Goal: Transaction & Acquisition: Purchase product/service

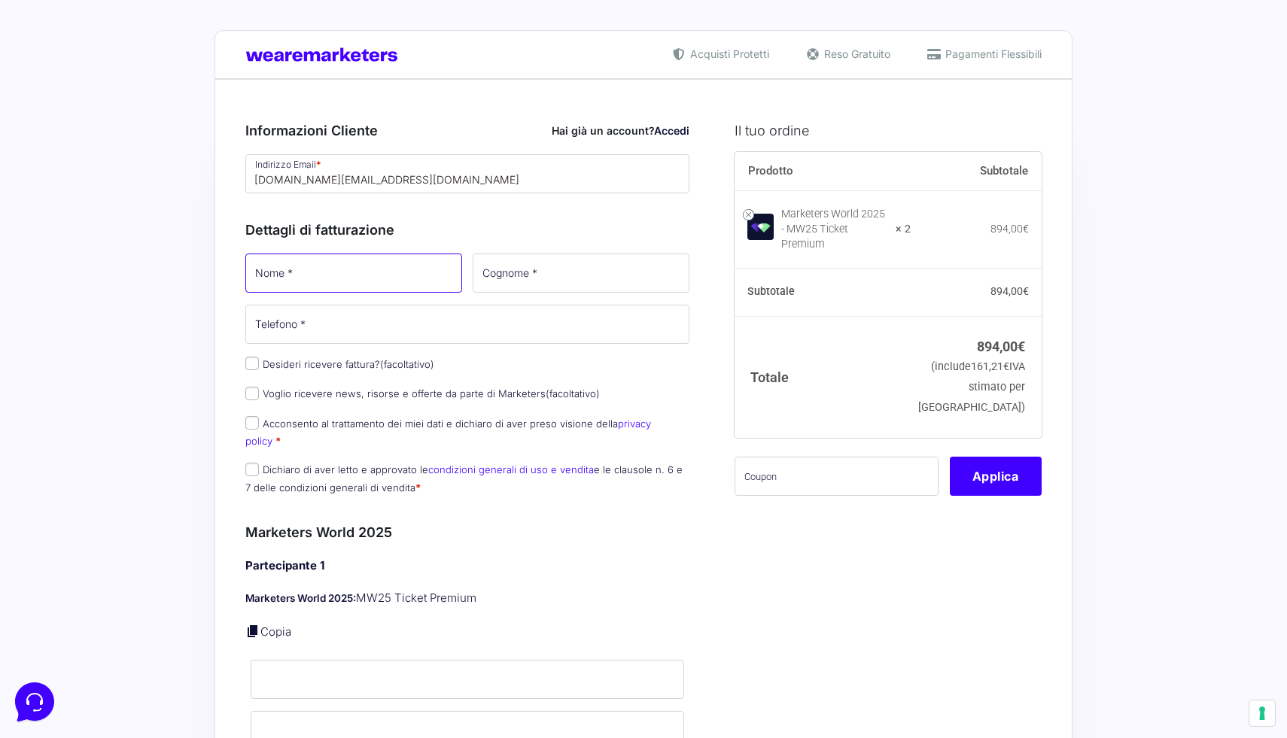
click at [368, 284] on input "Nome *" at bounding box center [353, 273] width 217 height 39
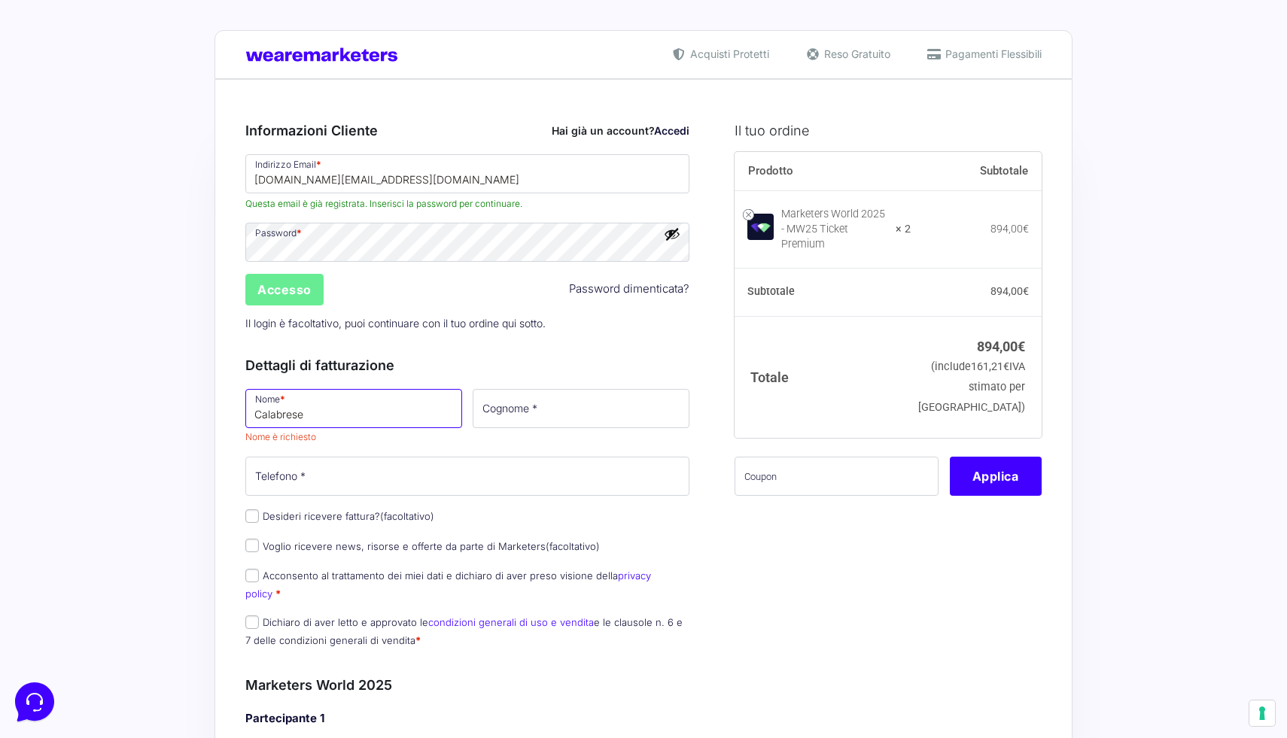
type input "Calabrese"
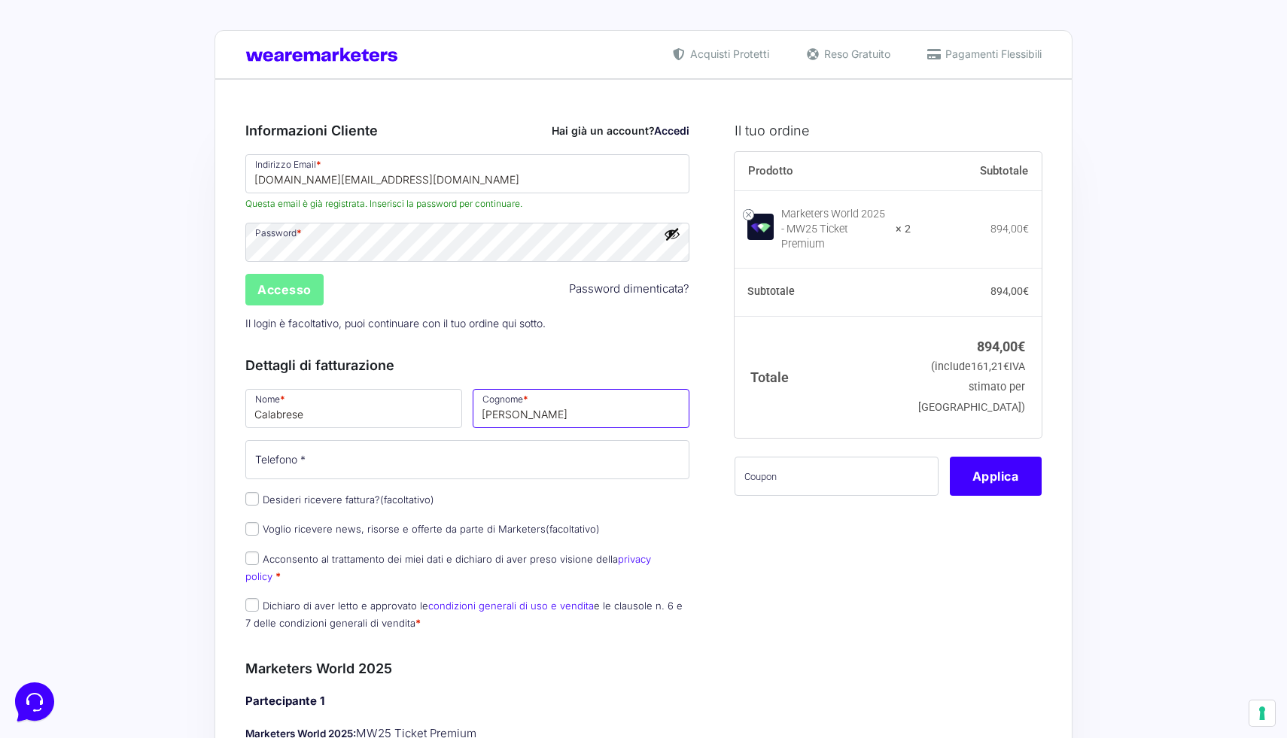
type input "[PERSON_NAME]"
click at [313, 455] on input "Telefono *" at bounding box center [467, 459] width 444 height 39
drag, startPoint x: 275, startPoint y: 469, endPoint x: 284, endPoint y: 468, distance: 9.1
click at [284, 468] on input "3356984940" at bounding box center [467, 459] width 444 height 39
type input "3356984940"
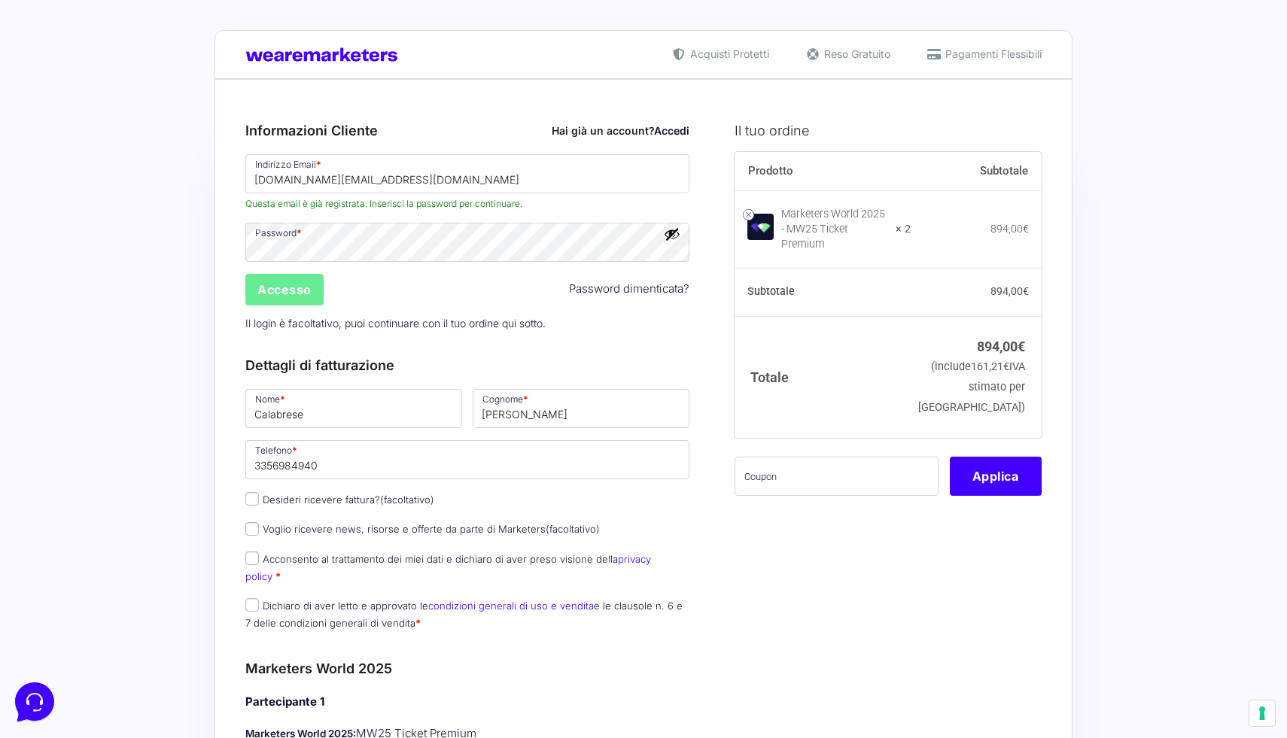
click at [257, 498] on input "Desideri ricevere fattura? (facoltativo)" at bounding box center [252, 499] width 14 height 14
checkbox input "true"
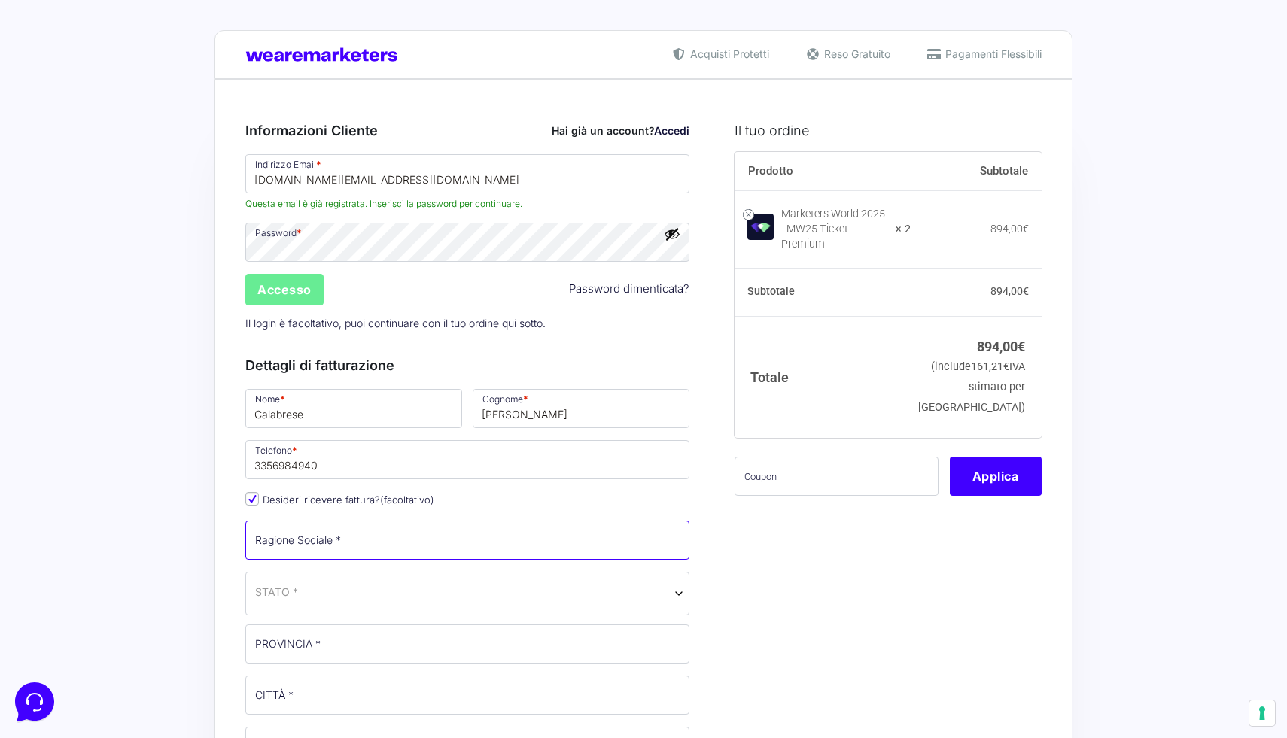
click at [391, 556] on input "Ragione Sociale *" at bounding box center [467, 540] width 444 height 39
click at [401, 543] on input "Ragione Sociale *" at bounding box center [467, 540] width 444 height 39
paste input "MEDICAWEB di [PERSON_NAME]"
type input "MEDICAWEB di [PERSON_NAME]"
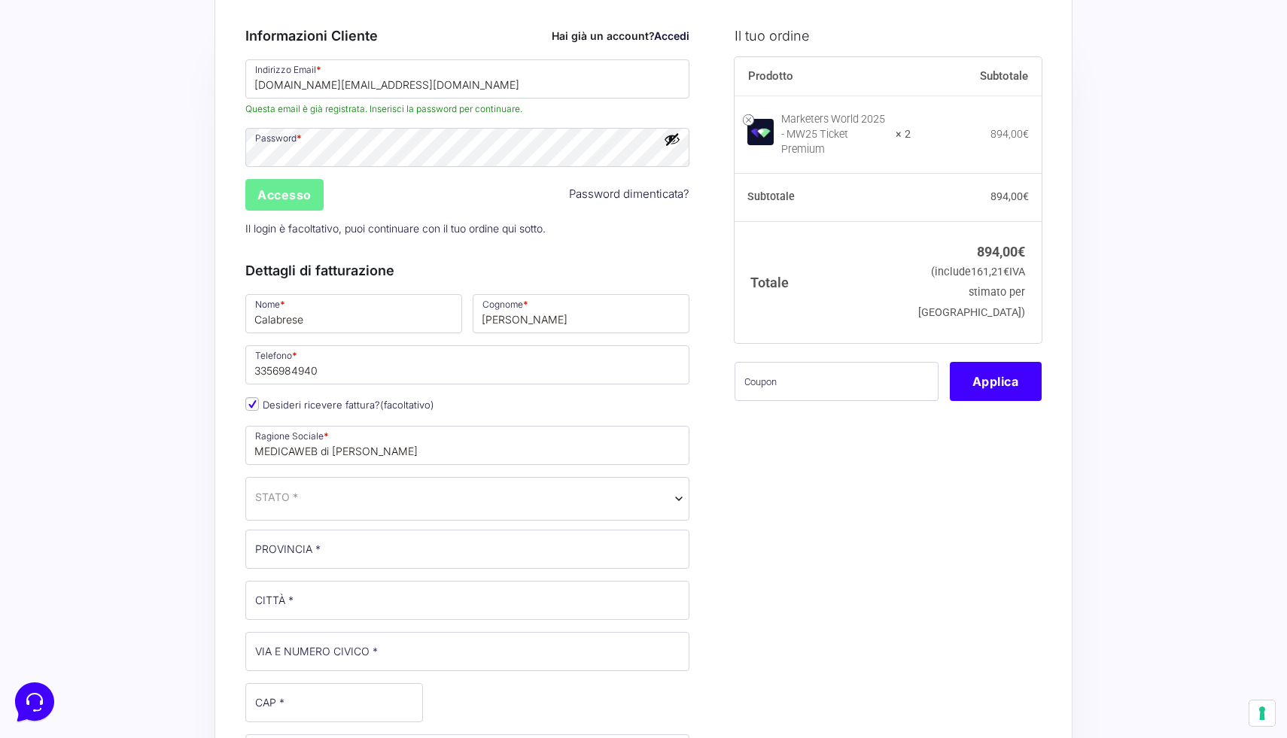
scroll to position [97, 0]
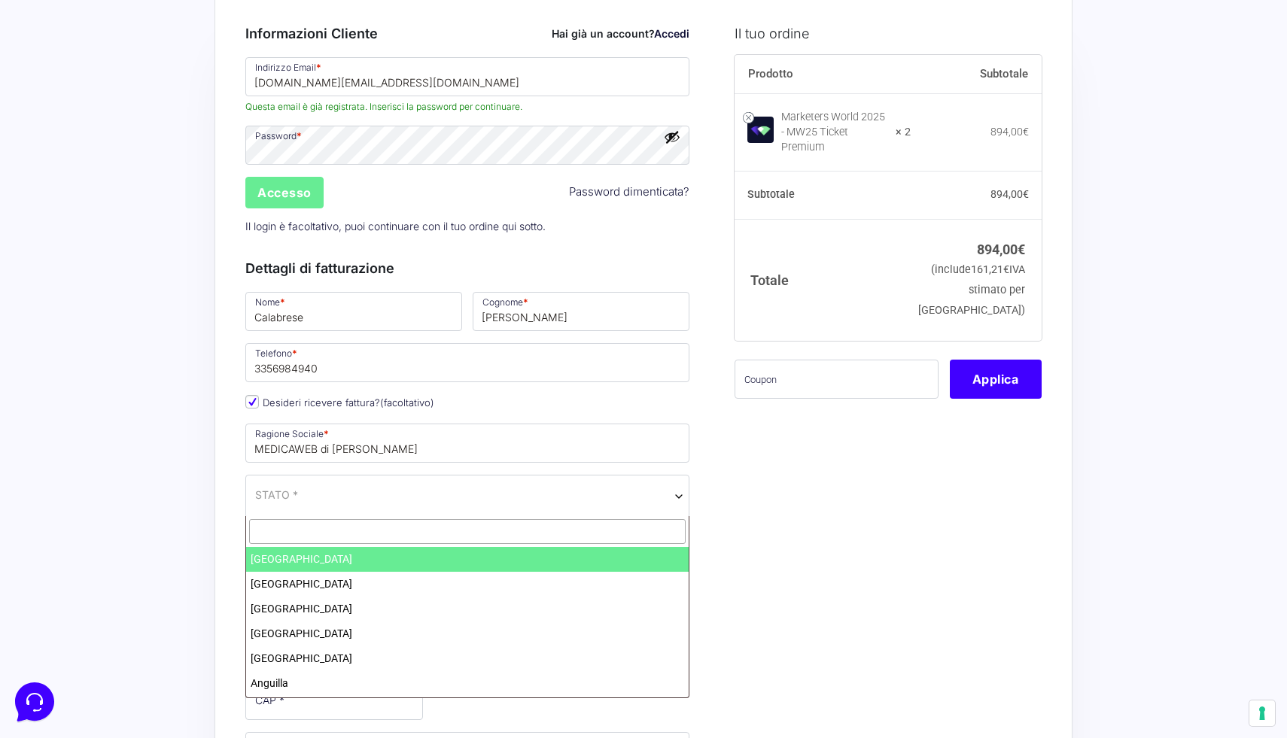
click at [312, 503] on span "STATO *" at bounding box center [467, 495] width 424 height 16
type input "ita"
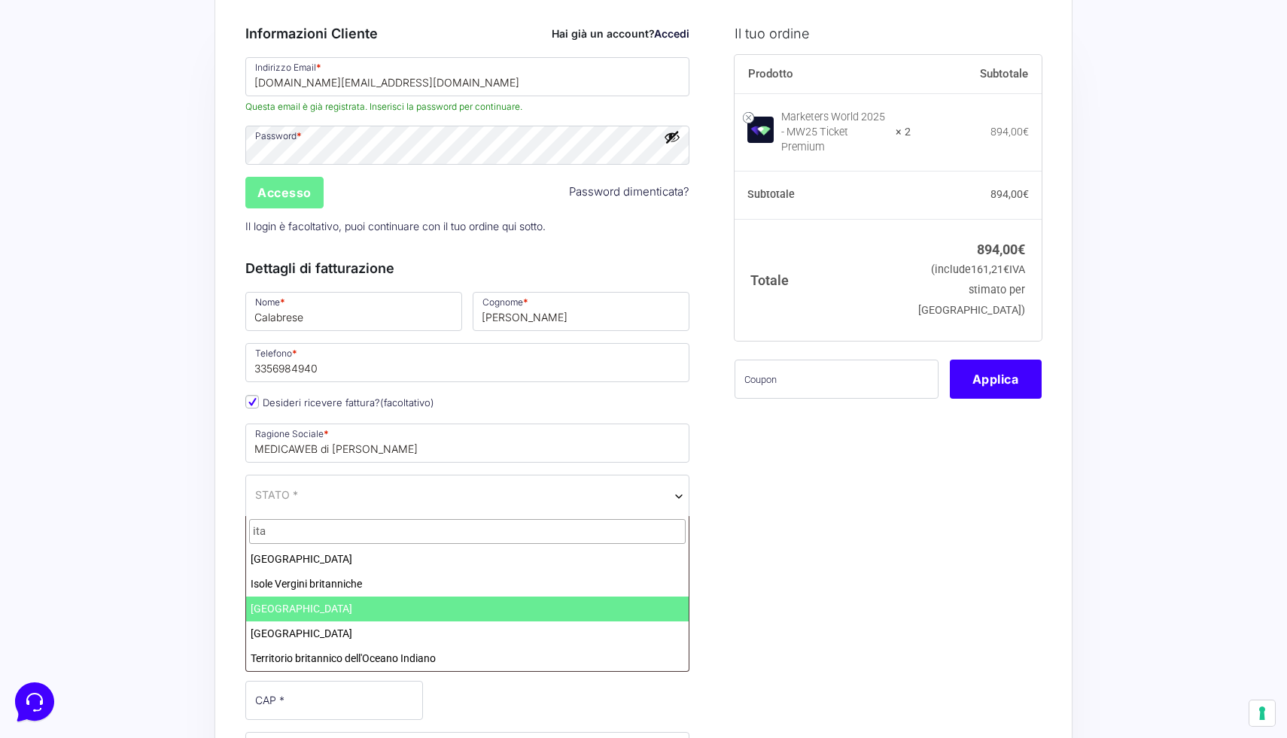
select select "IT"
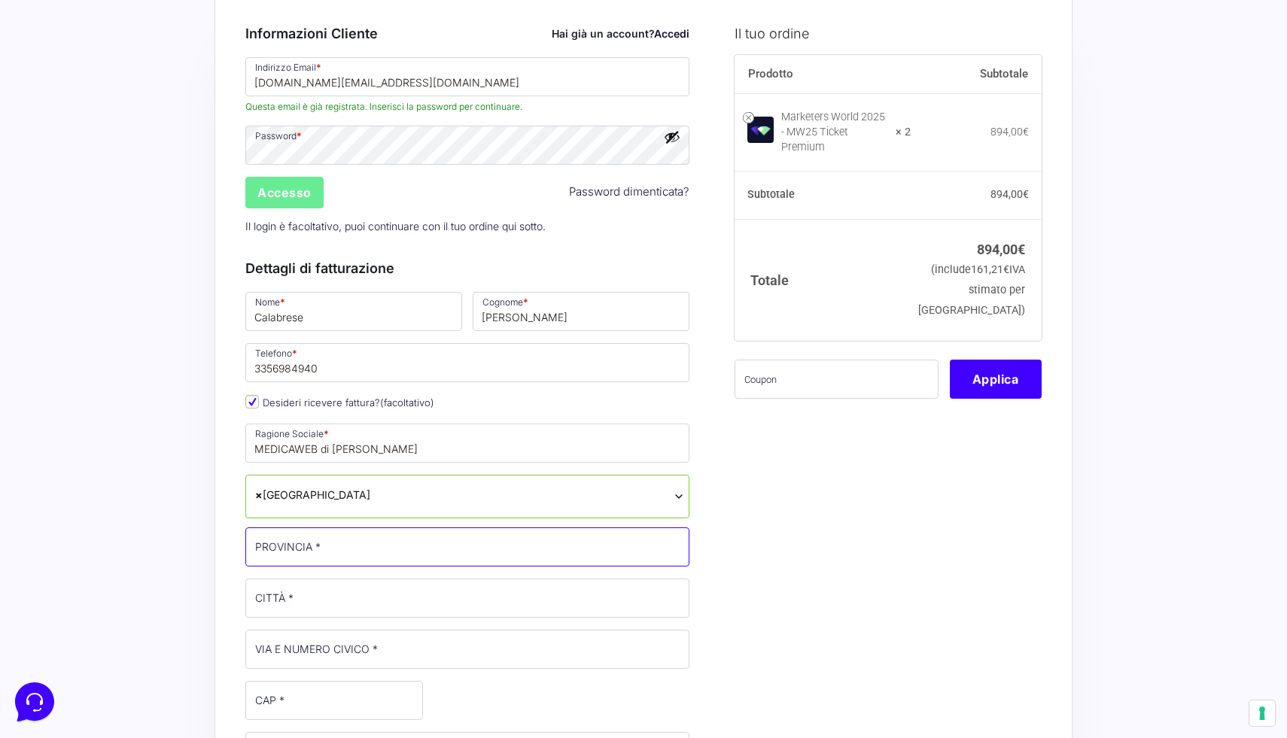
click at [323, 555] on input "PROVINCIA *" at bounding box center [467, 546] width 444 height 39
type input "PE"
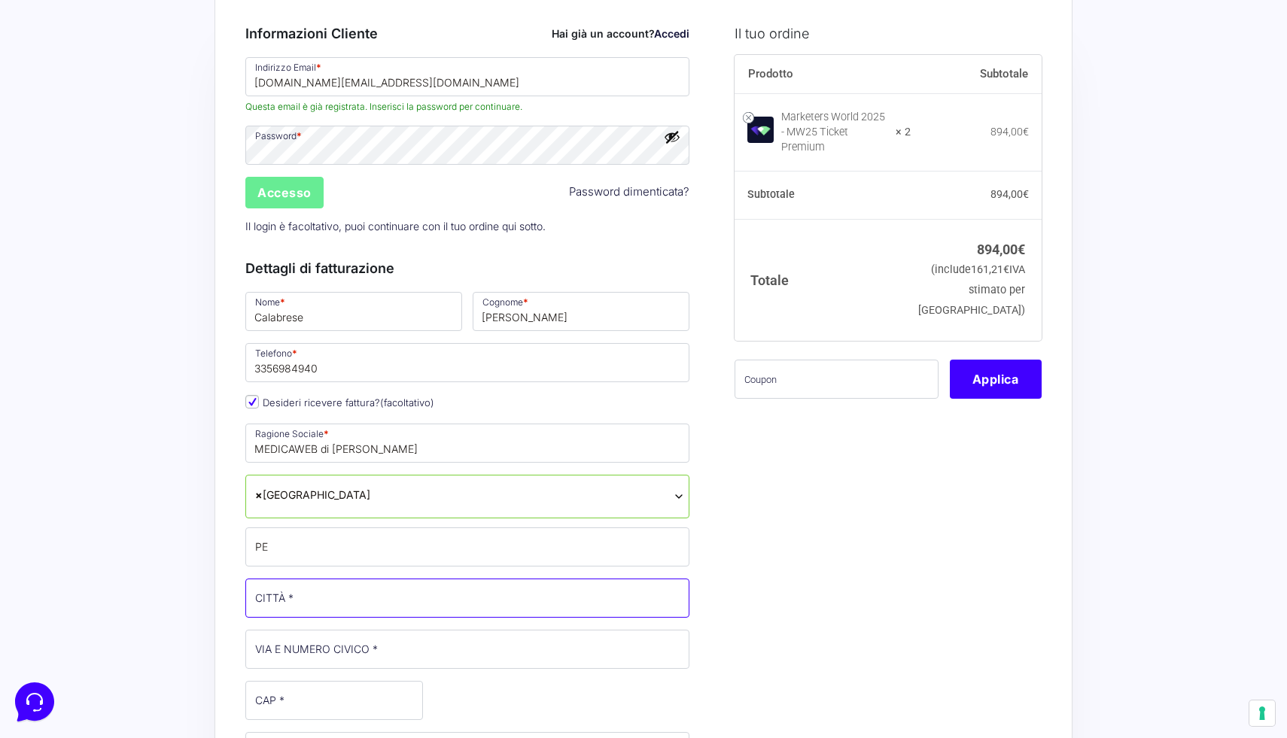
type input "[GEOGRAPHIC_DATA]"
type input "Via [PERSON_NAME] 98 98"
type input "65123"
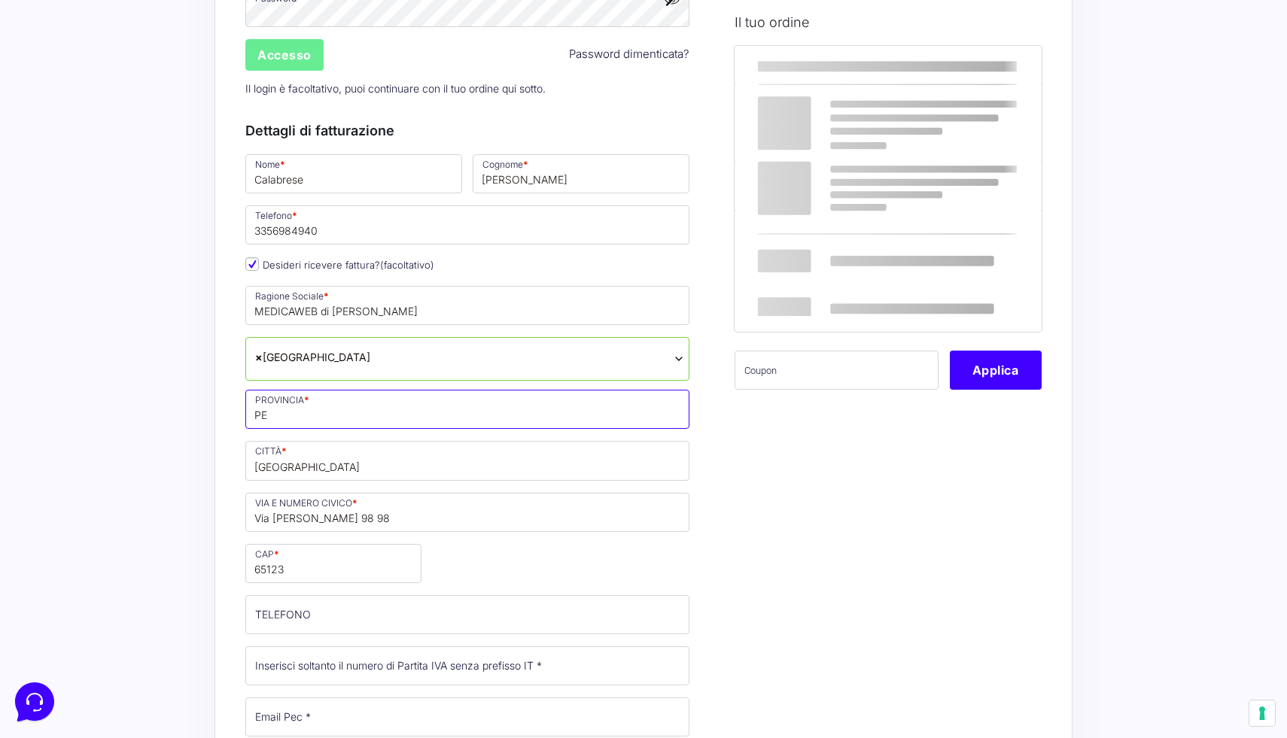
scroll to position [236, 0]
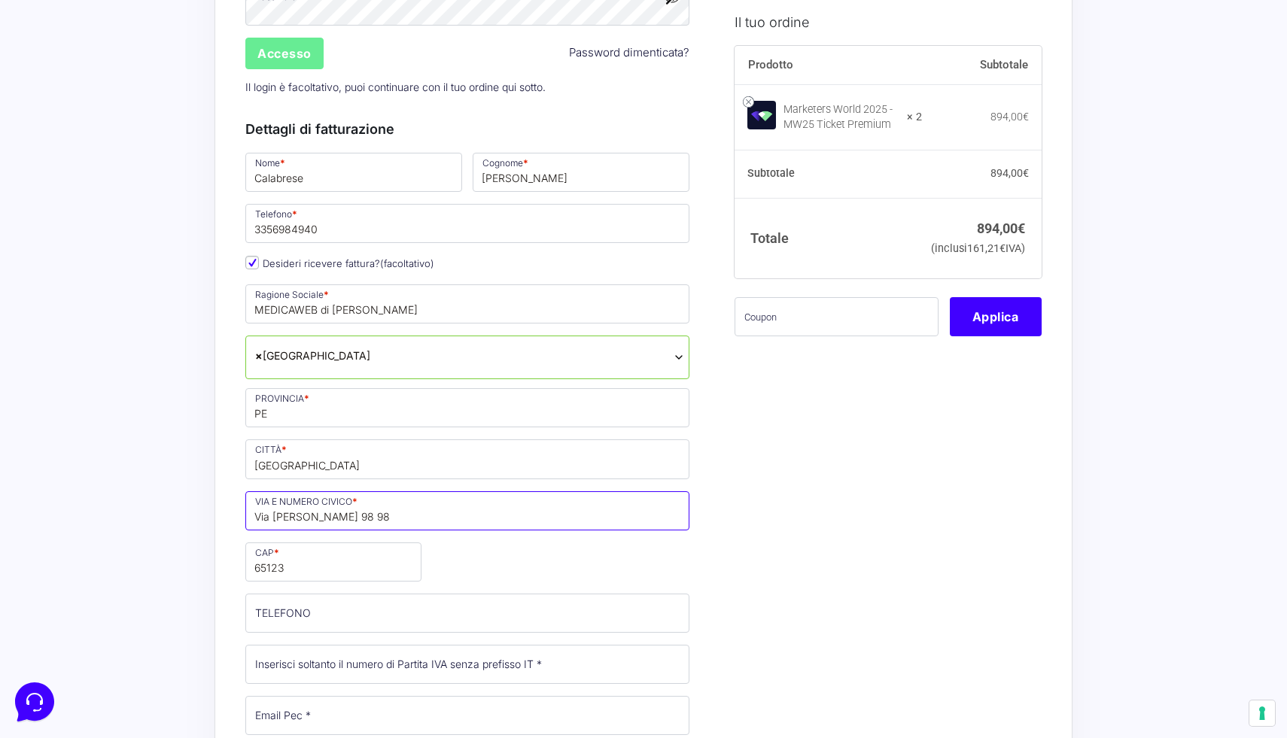
click at [395, 521] on input "Via [PERSON_NAME] 98 98" at bounding box center [467, 510] width 444 height 39
type input "[STREET_ADDRESS][PERSON_NAME]"
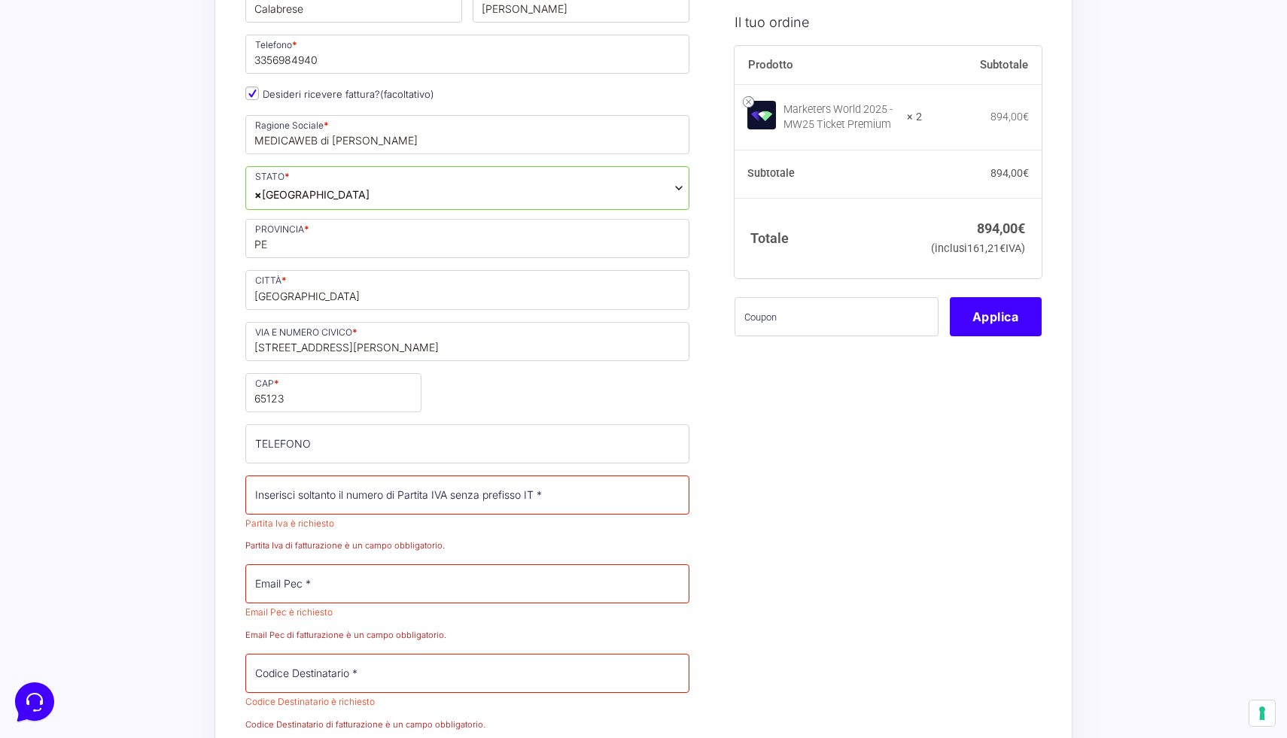
scroll to position [788, 0]
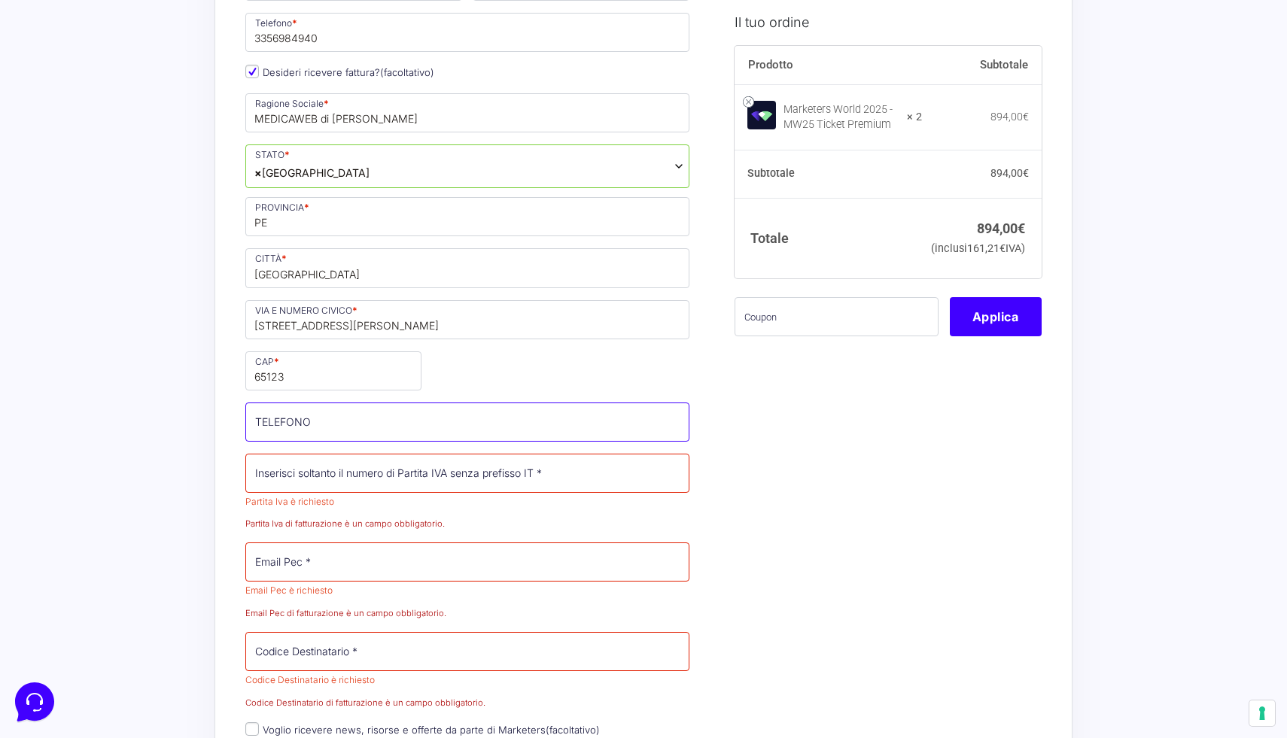
click at [575, 442] on input "TELEFONO (facoltativo)" at bounding box center [467, 422] width 444 height 39
type input "[PHONE_NUMBER]"
click at [365, 491] on input "Partita Iva *" at bounding box center [467, 473] width 444 height 39
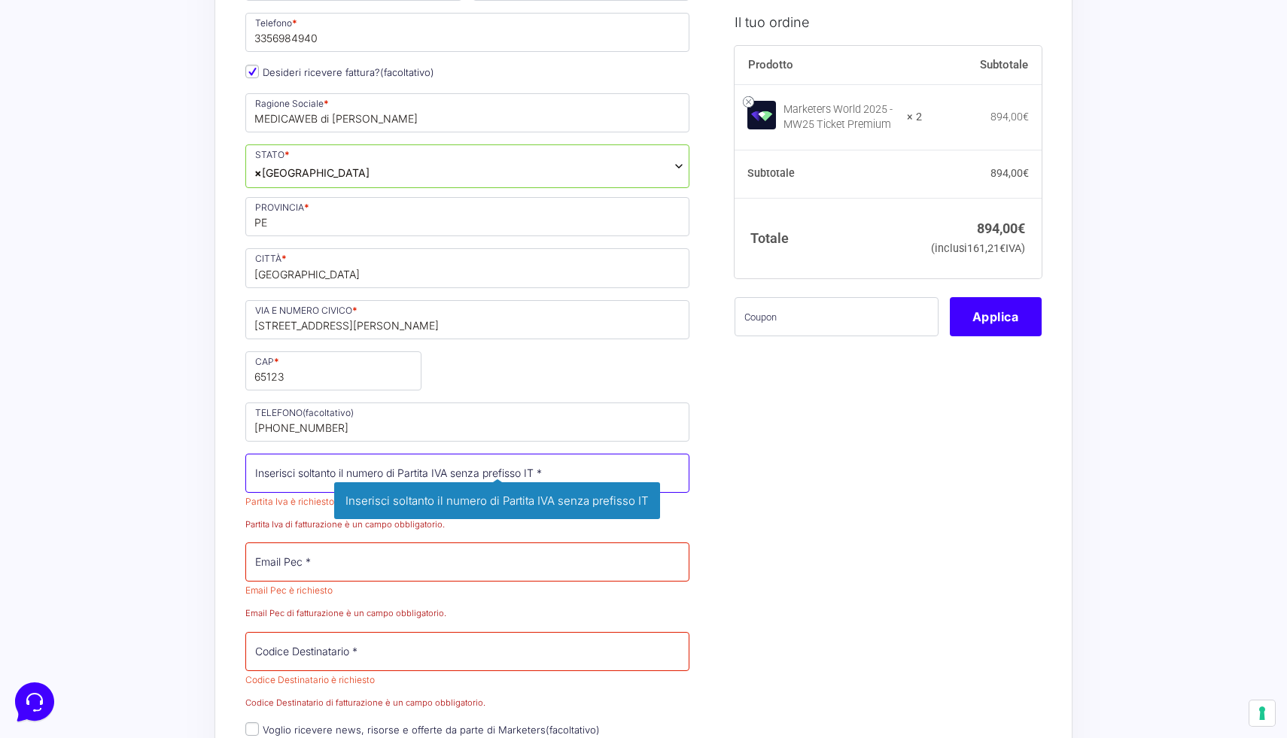
paste input "01607420682"
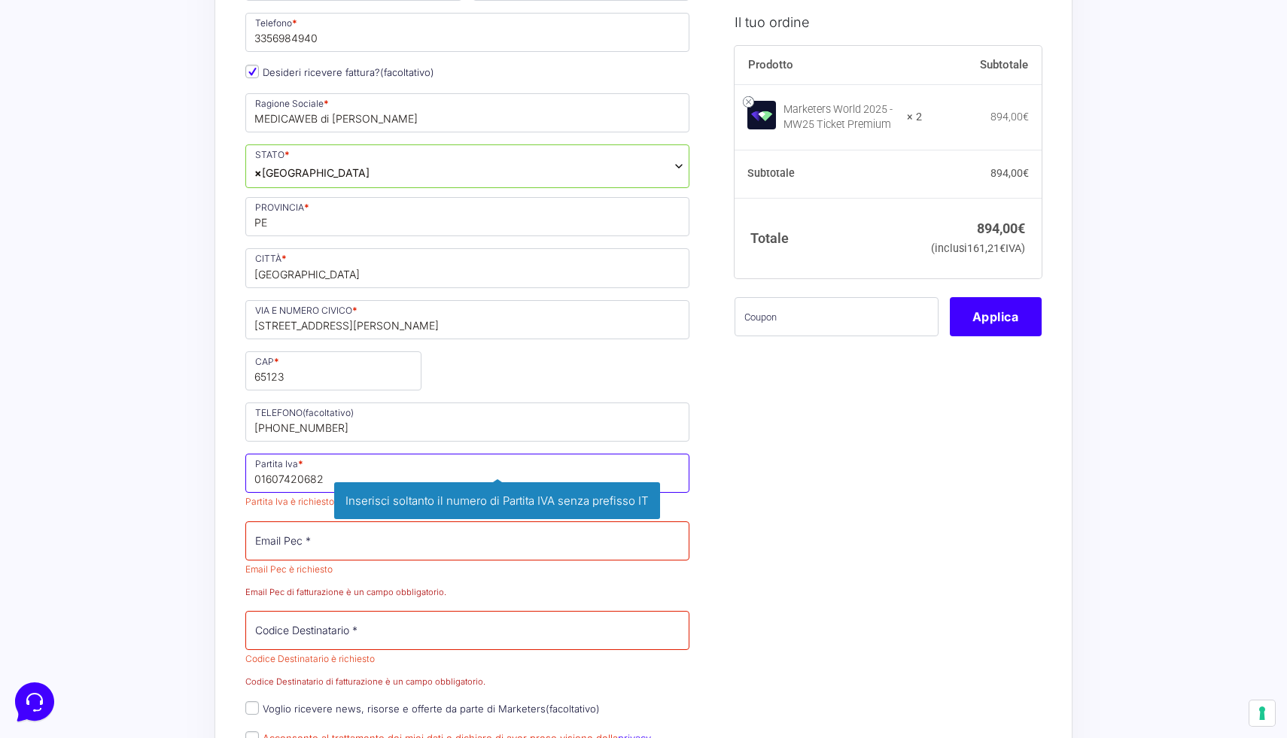
type input "01607420682"
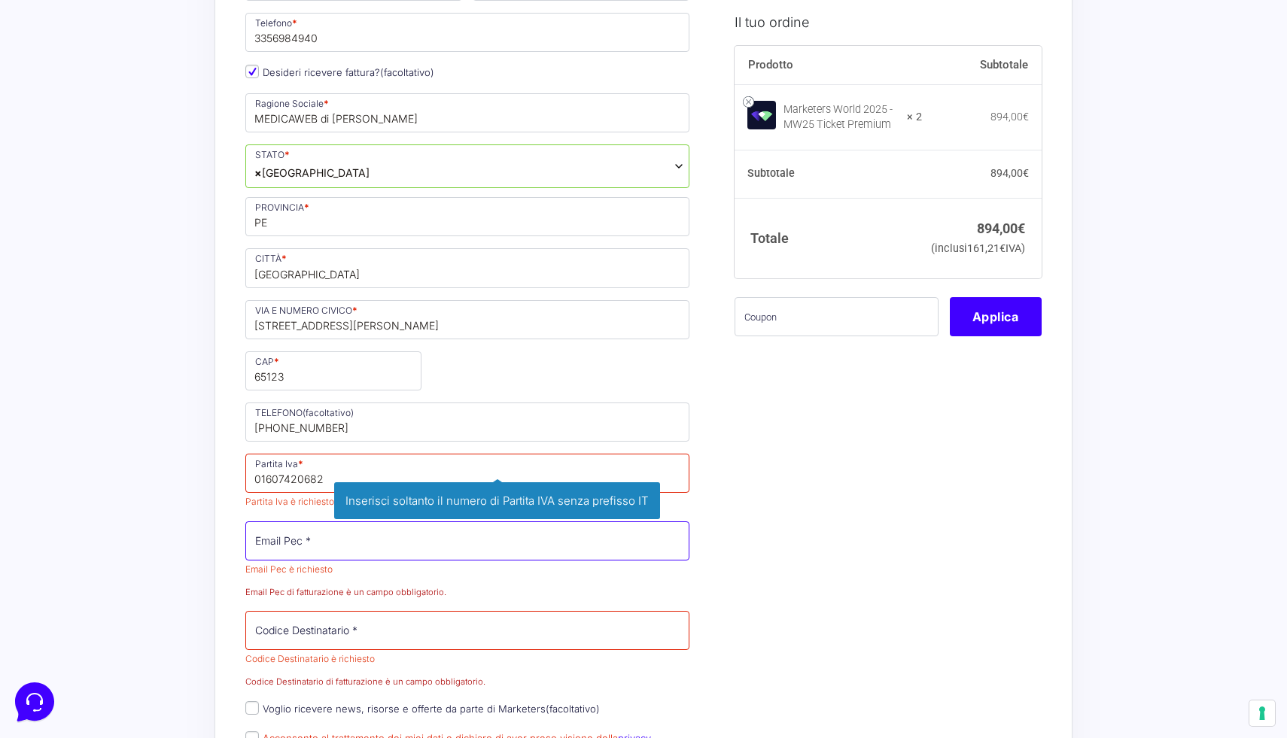
click at [293, 561] on input "Email Pec *" at bounding box center [467, 540] width 444 height 39
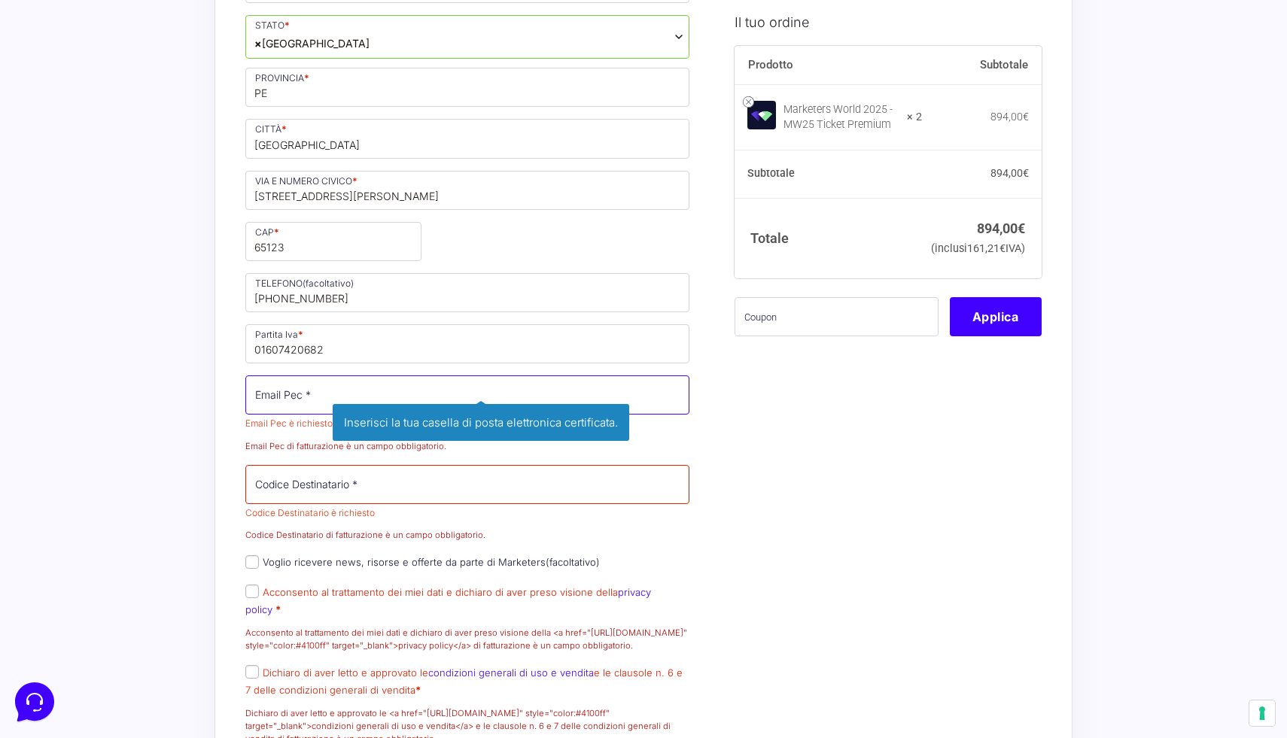
scroll to position [918, 0]
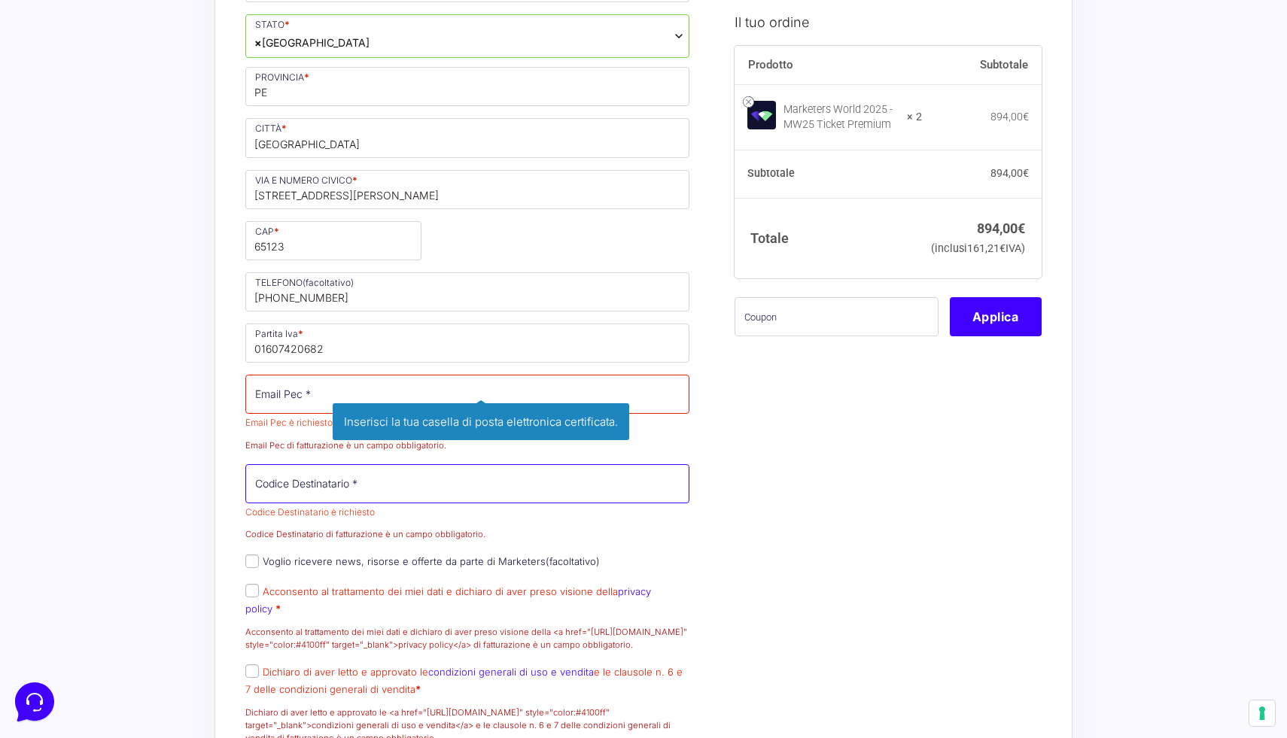
click at [312, 497] on div "Nome * Calabrese Cognome * [PERSON_NAME] Telefono * [PHONE_NUMBER] Desideri ric…" at bounding box center [467, 292] width 454 height 926
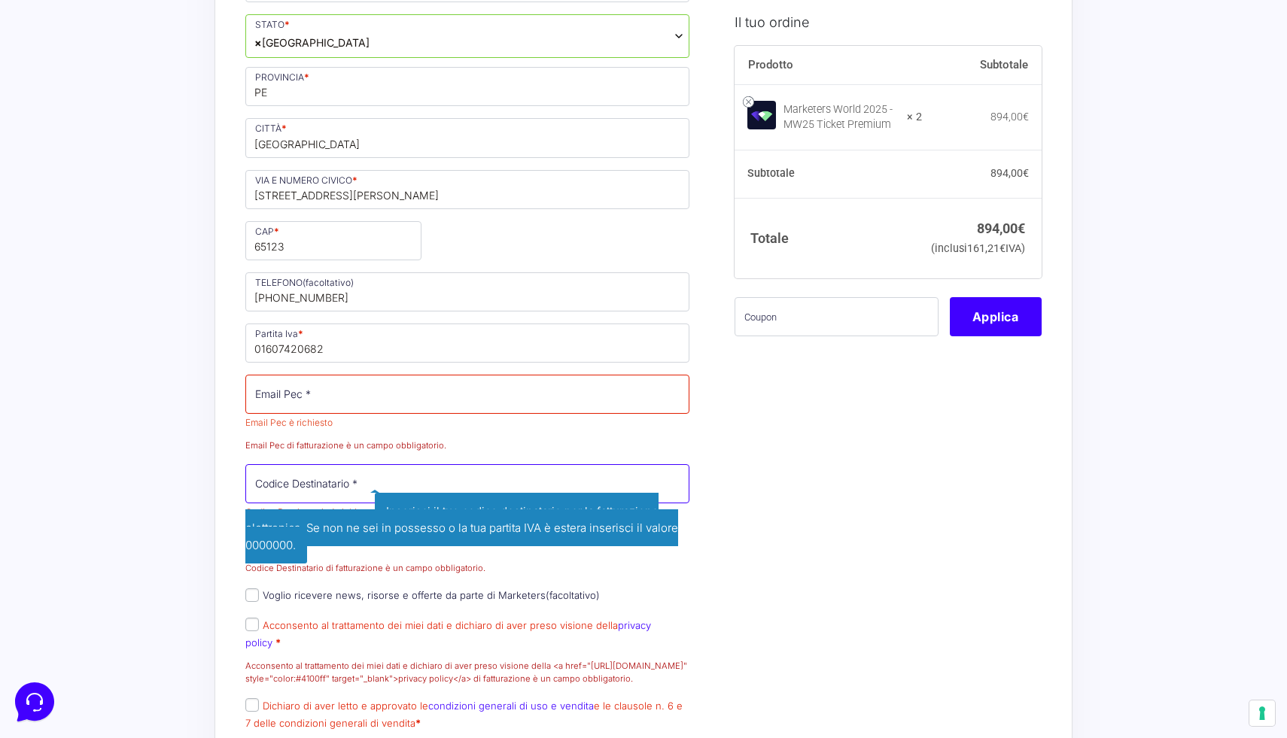
click at [332, 503] on input "Codice Destinatario *" at bounding box center [467, 483] width 444 height 39
paste input "M5UXCR1"
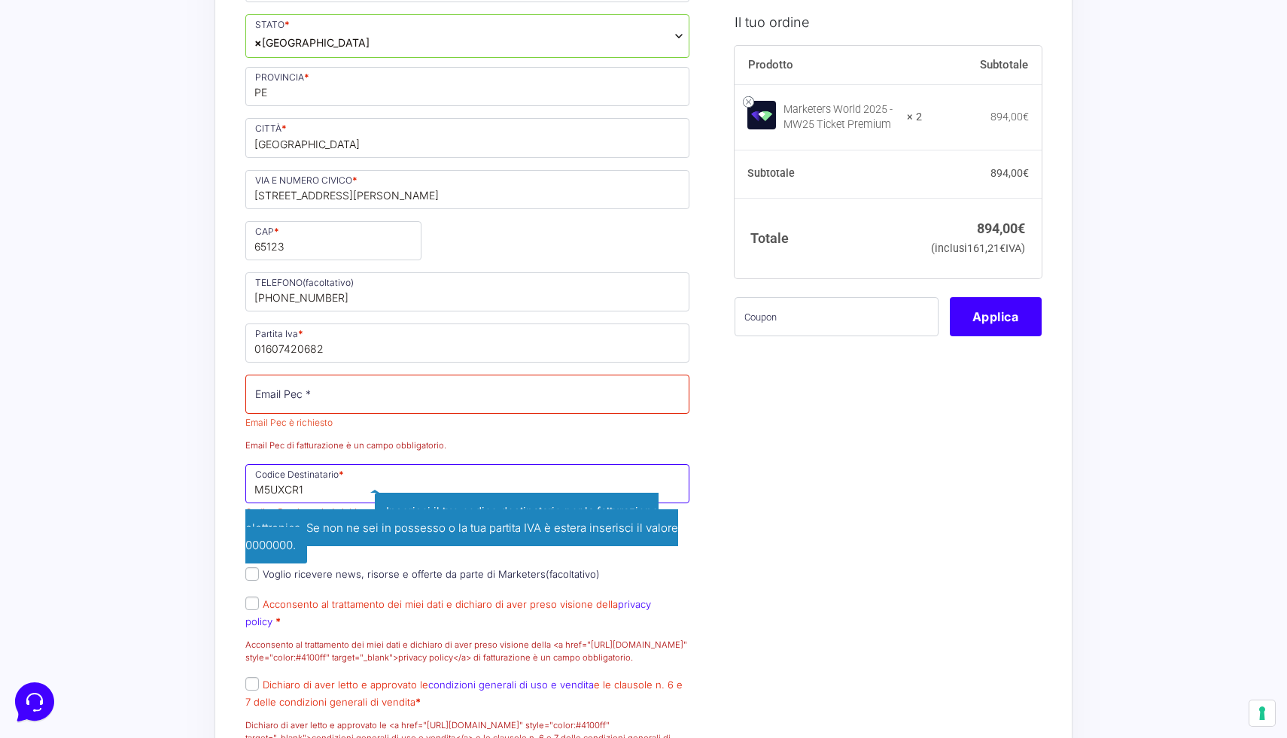
type input "M5UXCR1"
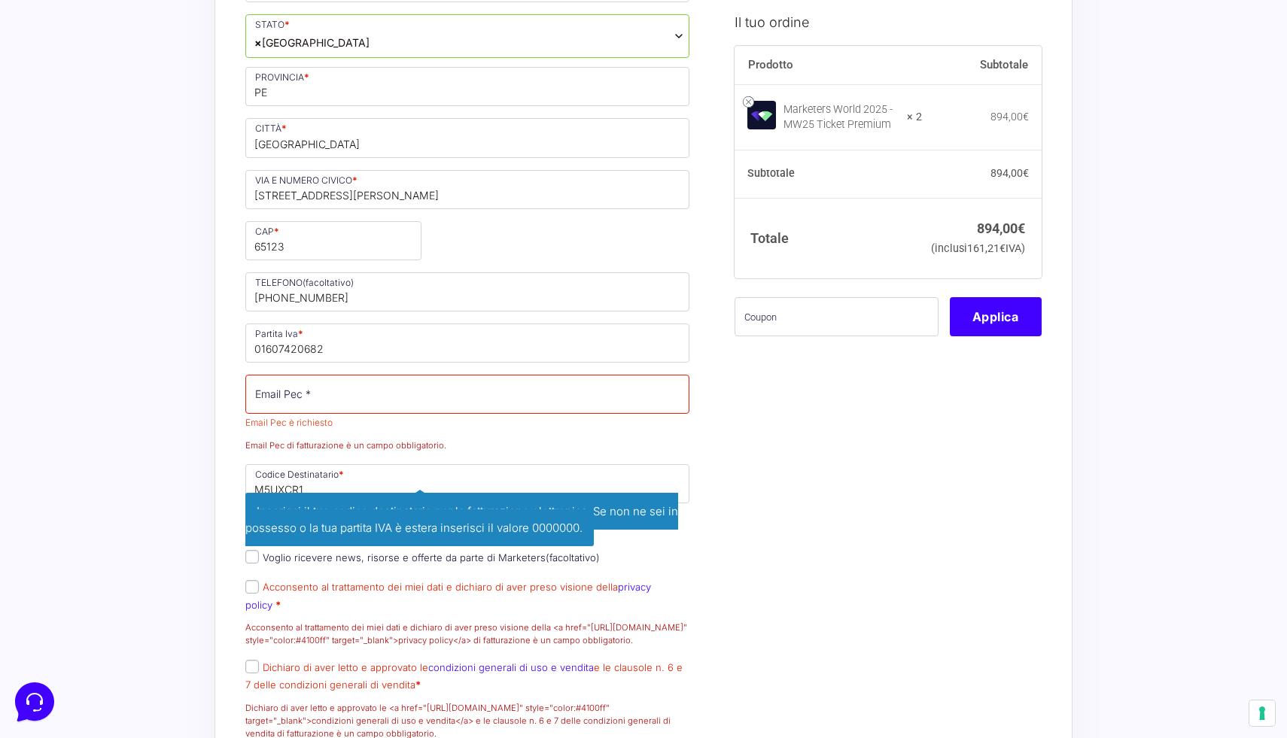
click at [188, 509] on div "Acquisti Protetti Reso Gratuito Pagamenti Flessibili Riepilogo Ordine 894,00 € …" at bounding box center [643, 700] width 1287 height 3237
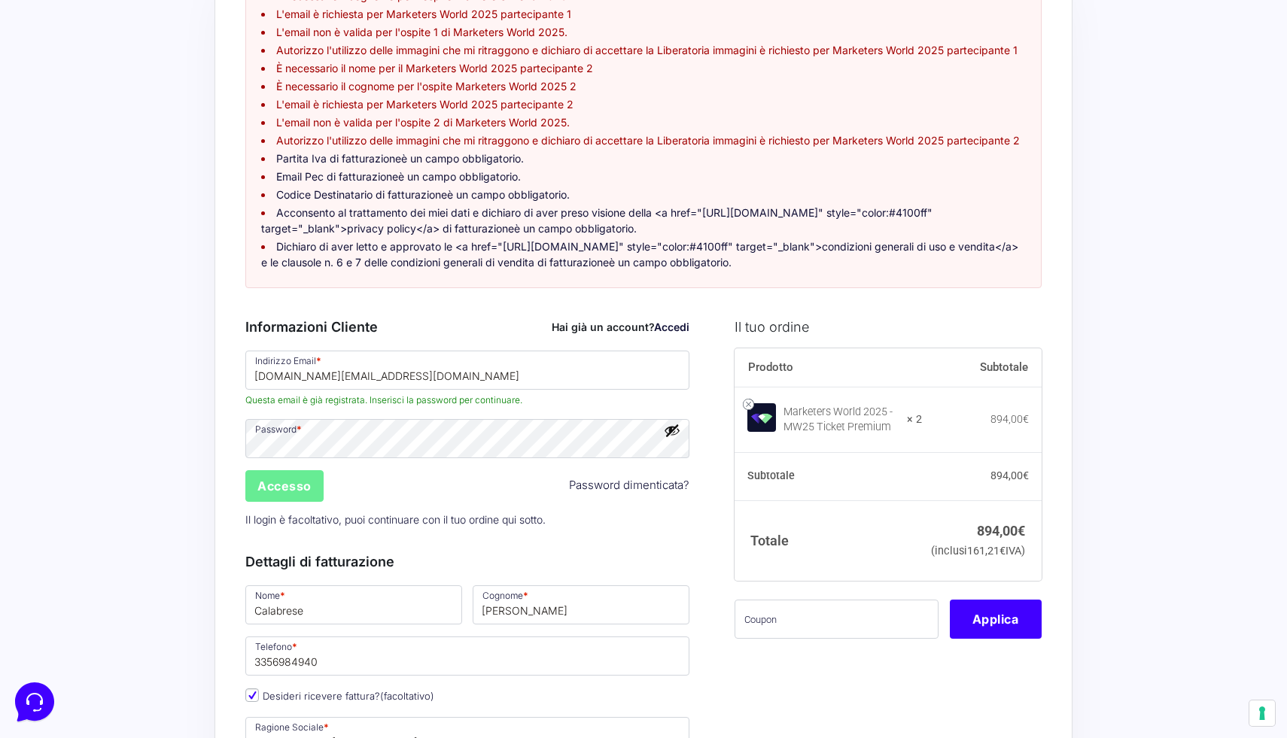
scroll to position [163, 0]
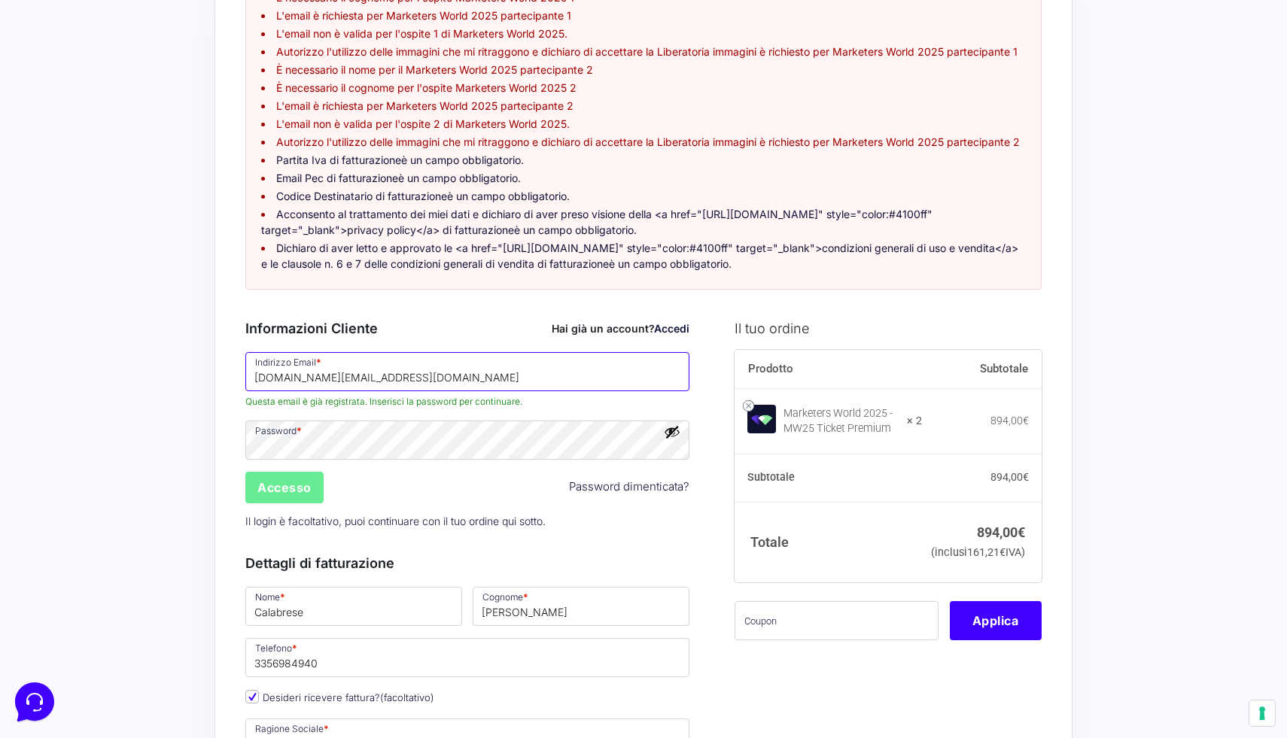
click at [461, 391] on input "[DOMAIN_NAME][EMAIL_ADDRESS][DOMAIN_NAME]" at bounding box center [467, 371] width 444 height 39
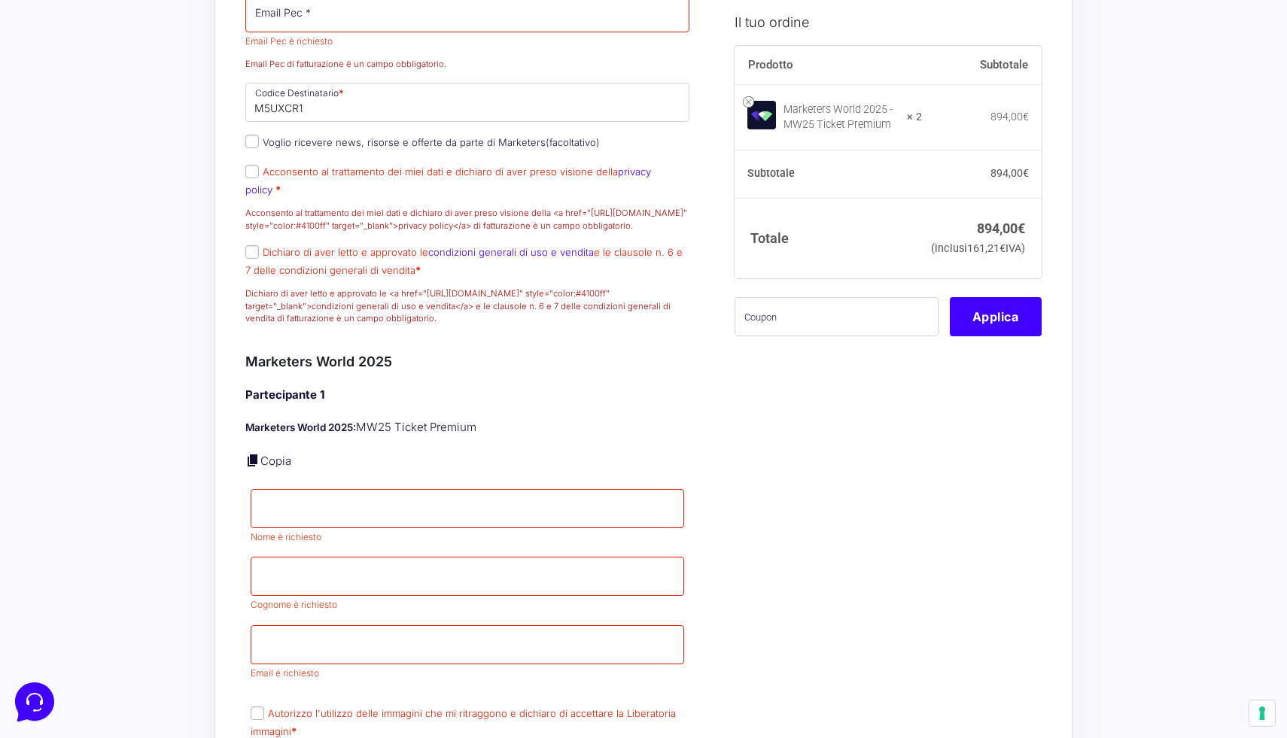
scroll to position [1252, 0]
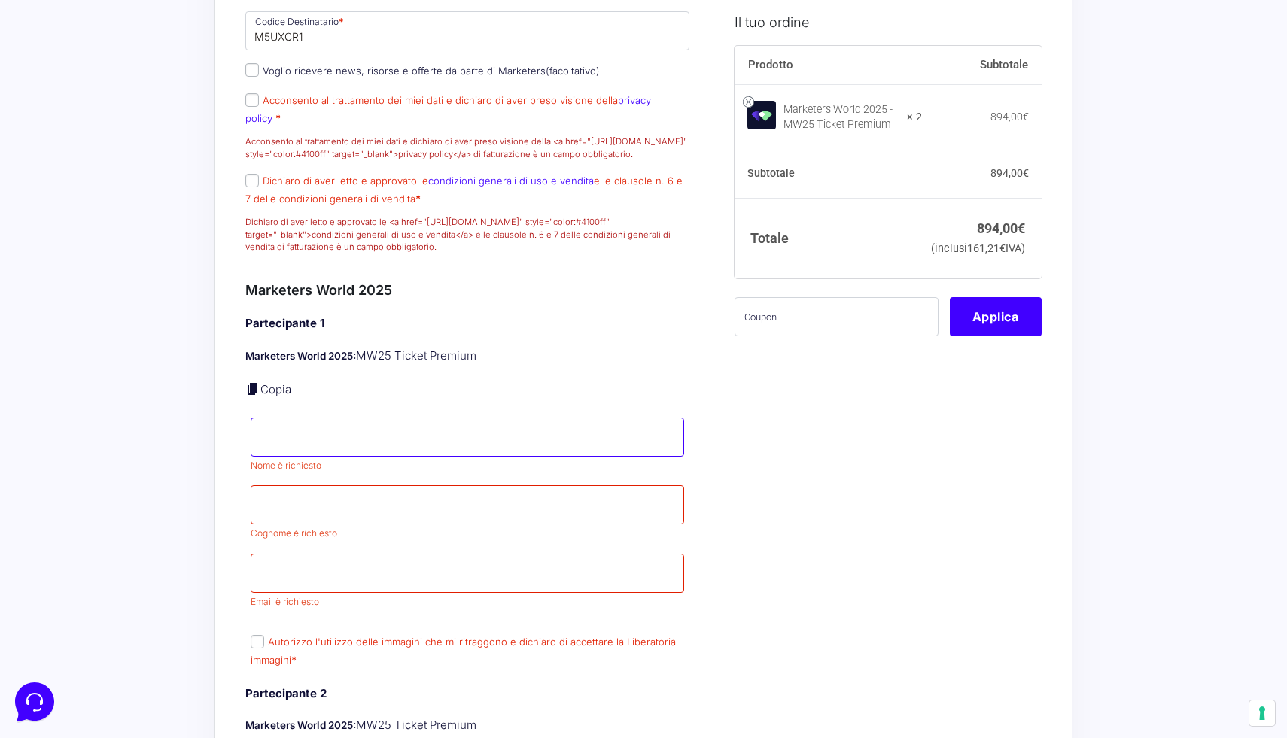
click at [311, 457] on input "Nome *" at bounding box center [467, 437] width 433 height 39
type input "[PERSON_NAME]"
type input "[DOMAIN_NAME][EMAIL_ADDRESS][DOMAIN_NAME]"
type input "Camplone"
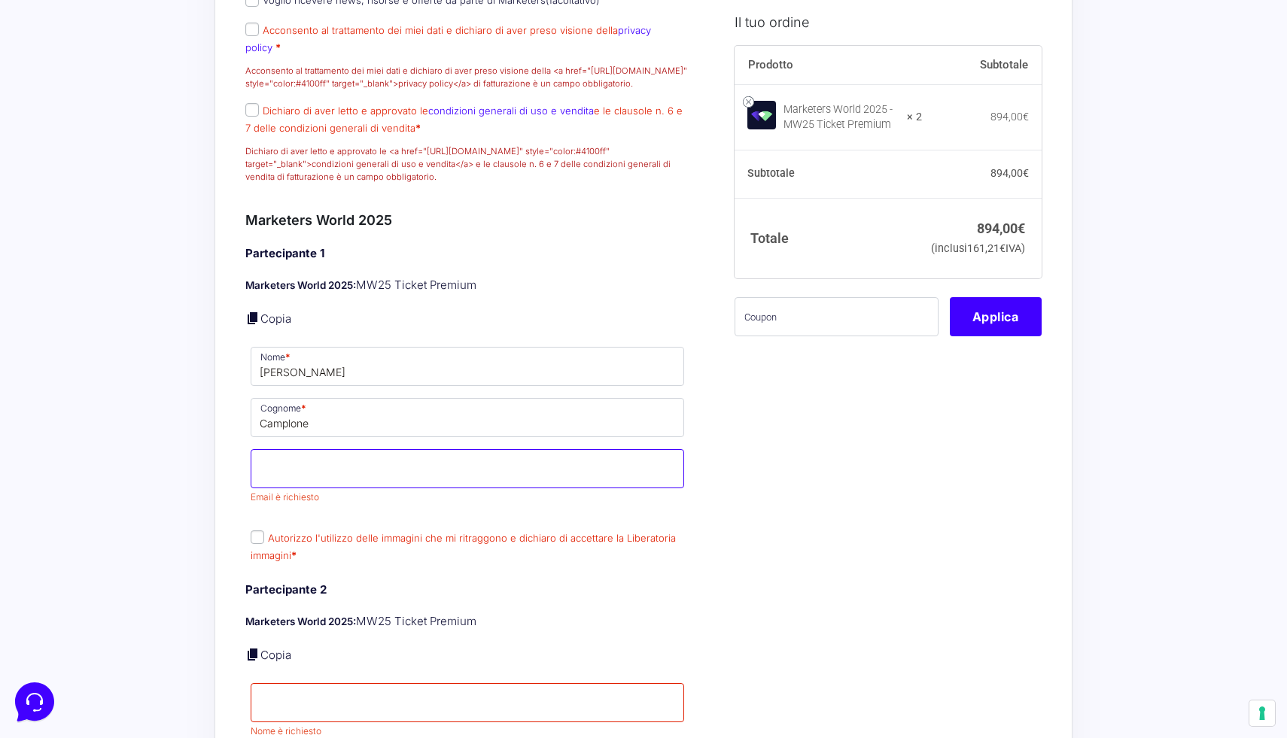
click at [354, 484] on input "Email *" at bounding box center [467, 468] width 433 height 39
type input "[DOMAIN_NAME][EMAIL_ADDRESS][DOMAIN_NAME]"
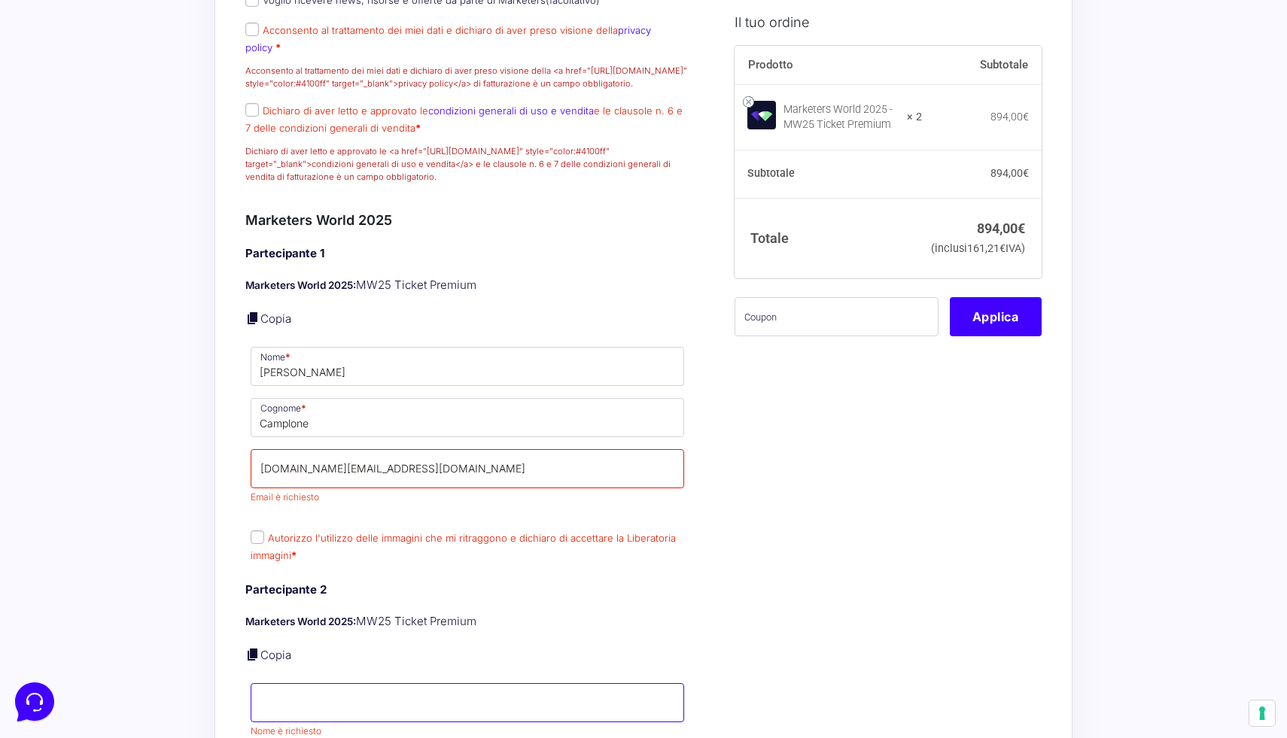
type input "[PERSON_NAME]"
type input "Camplone"
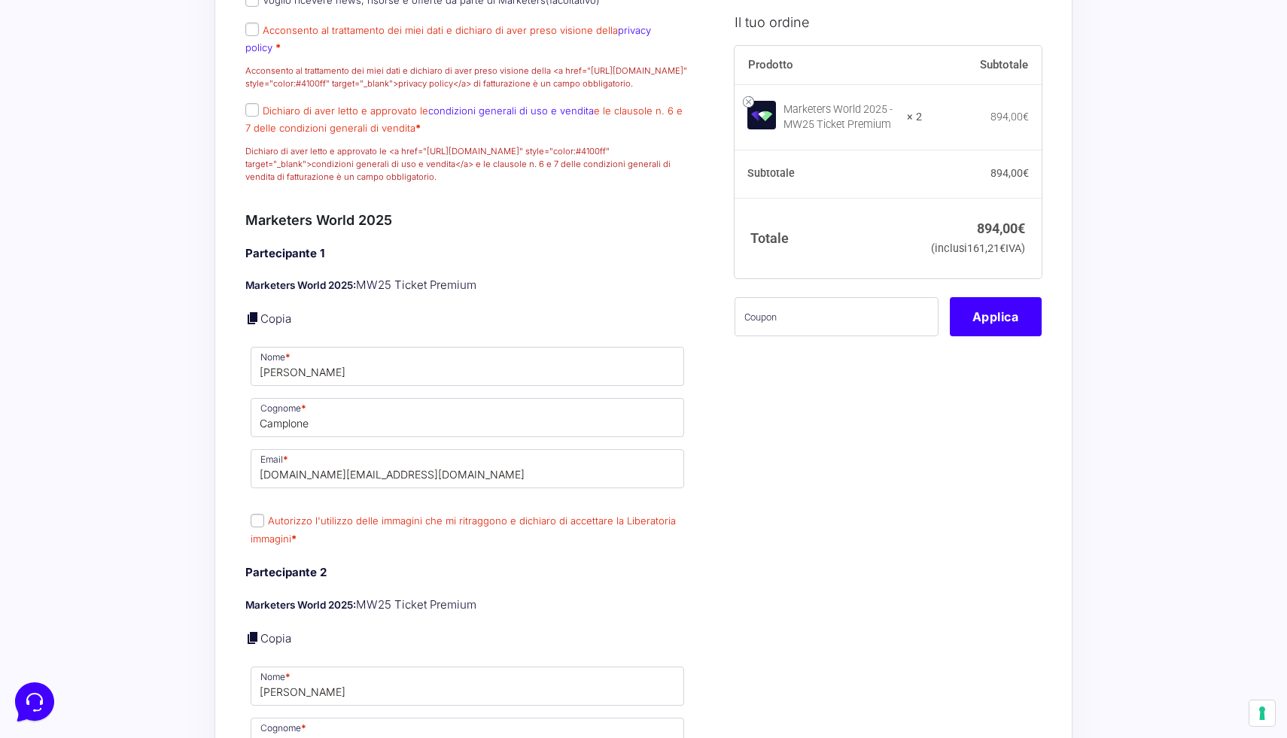
click at [262, 527] on input "Autorizzo l'utilizzo delle immagini che mi ritraggono e dichiaro di accettare l…" at bounding box center [258, 521] width 14 height 14
checkbox input "true"
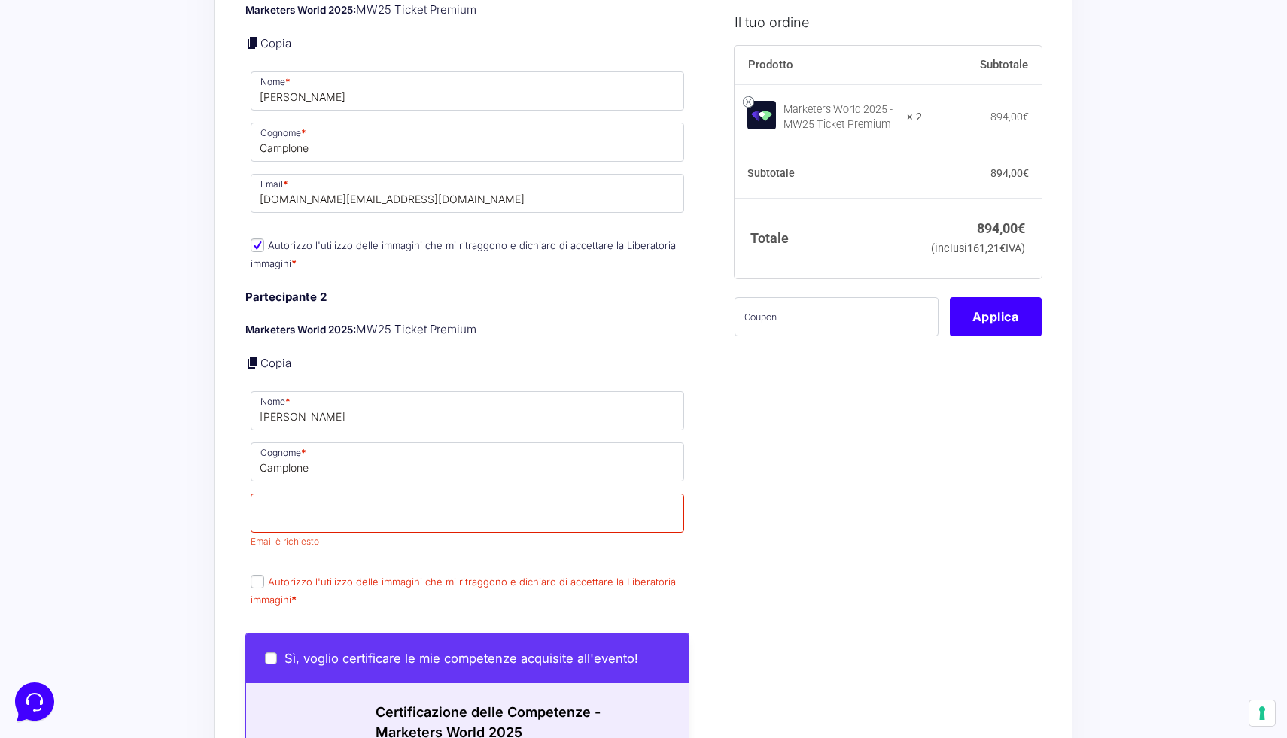
scroll to position [1581, 0]
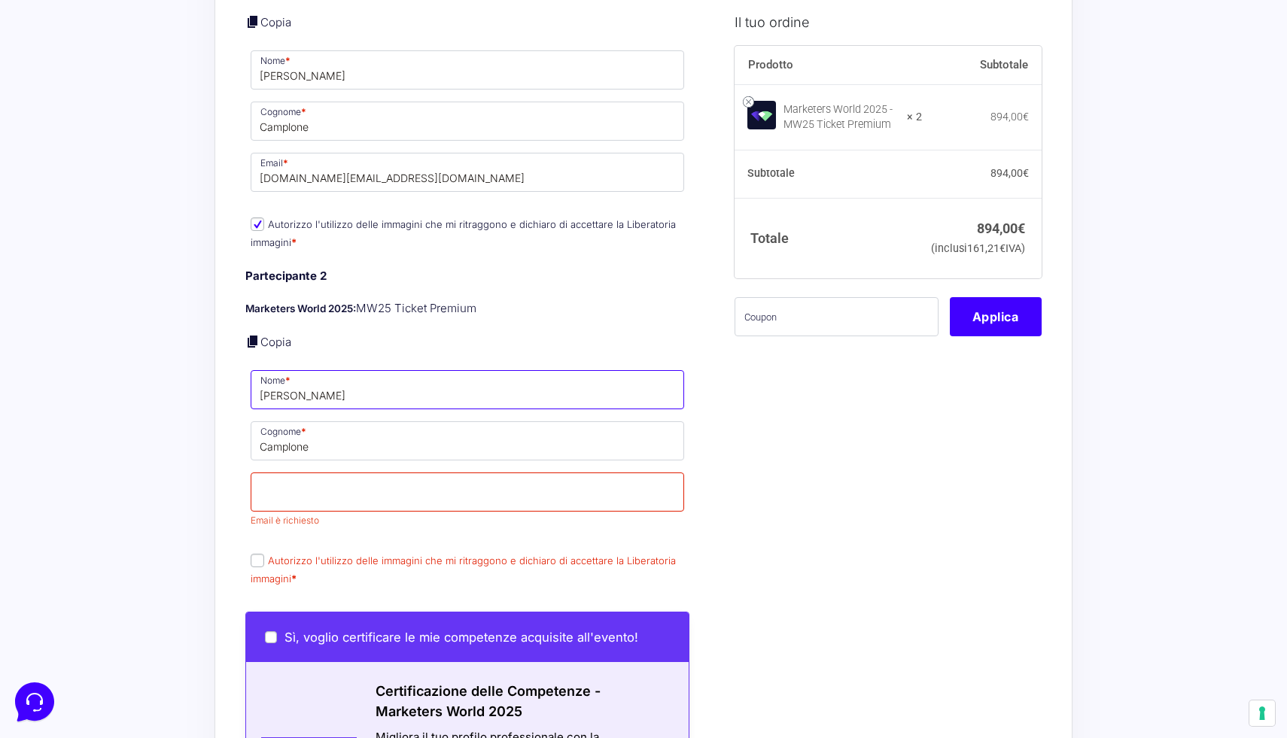
click at [323, 402] on input "[PERSON_NAME]" at bounding box center [467, 389] width 433 height 39
drag, startPoint x: 323, startPoint y: 402, endPoint x: 224, endPoint y: 402, distance: 98.6
type input "[PERSON_NAME]"
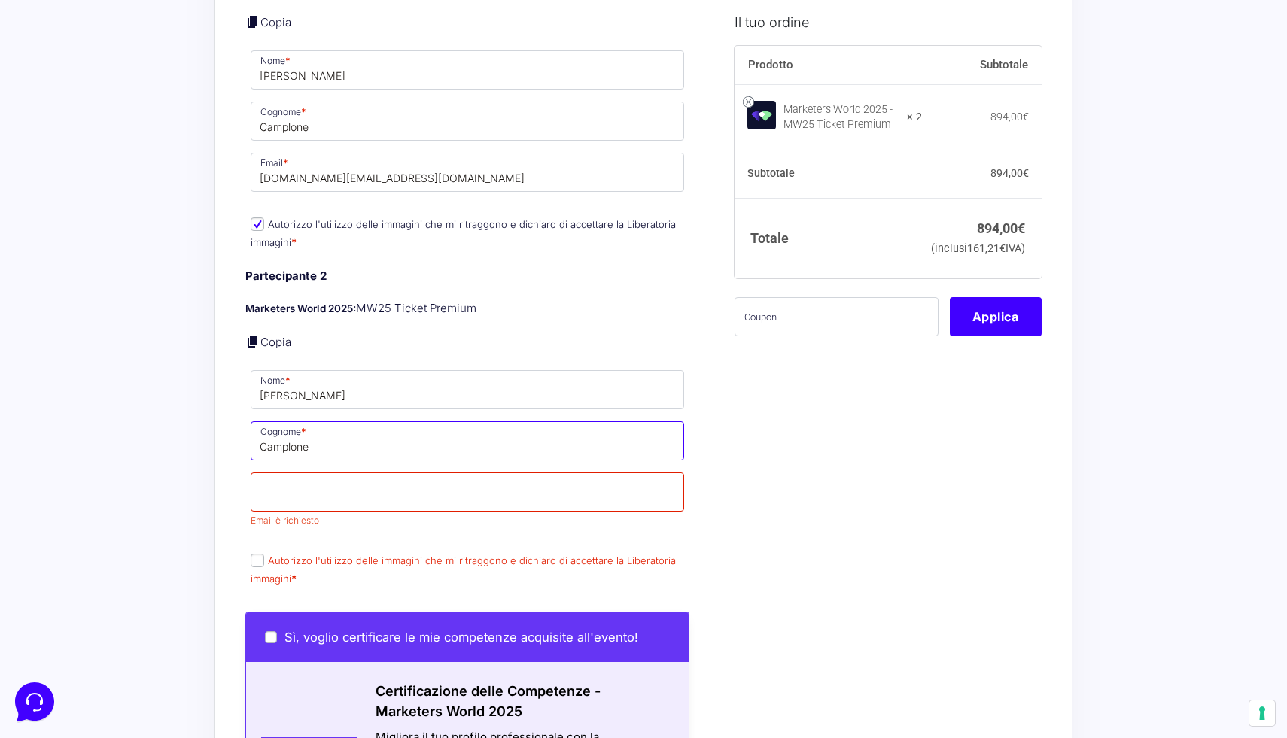
click at [292, 461] on input "Camplone" at bounding box center [467, 440] width 433 height 39
click at [291, 461] on input "Camplone" at bounding box center [467, 440] width 433 height 39
type input "Moskale"
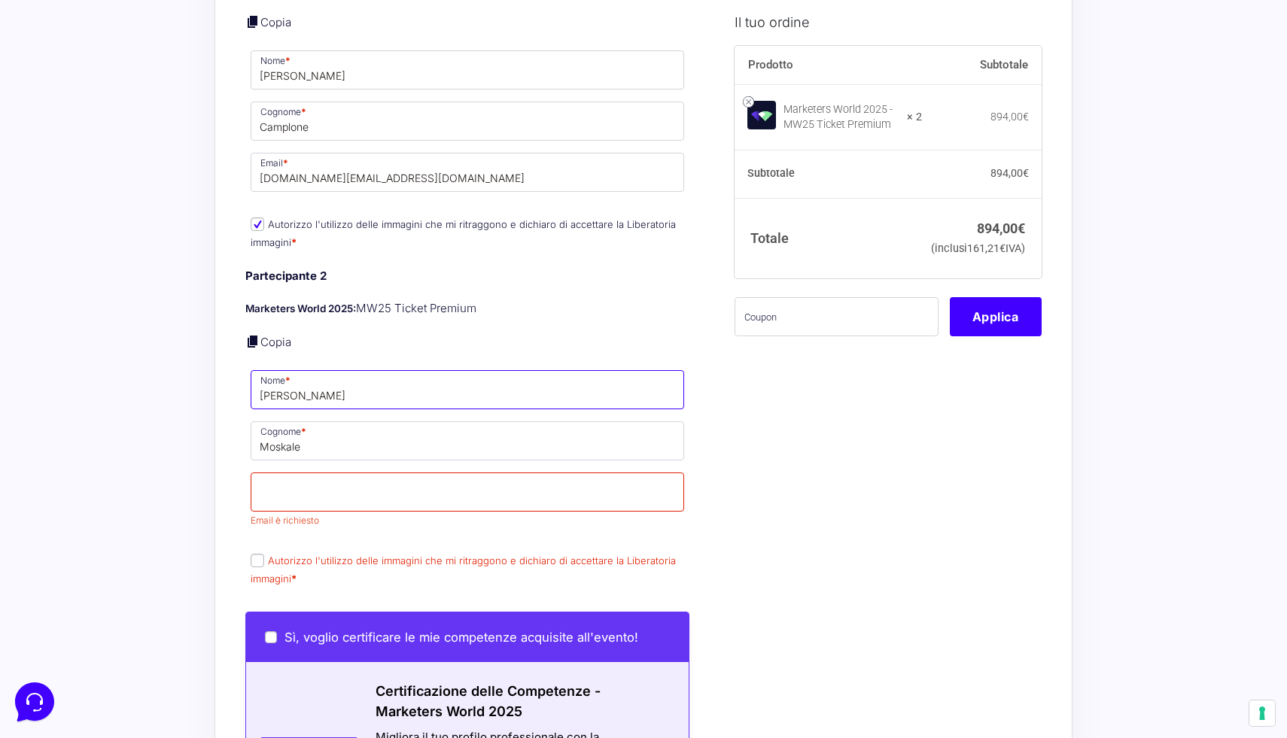
click at [278, 409] on input "[PERSON_NAME]" at bounding box center [467, 389] width 433 height 39
type input "Yelyzaveta"
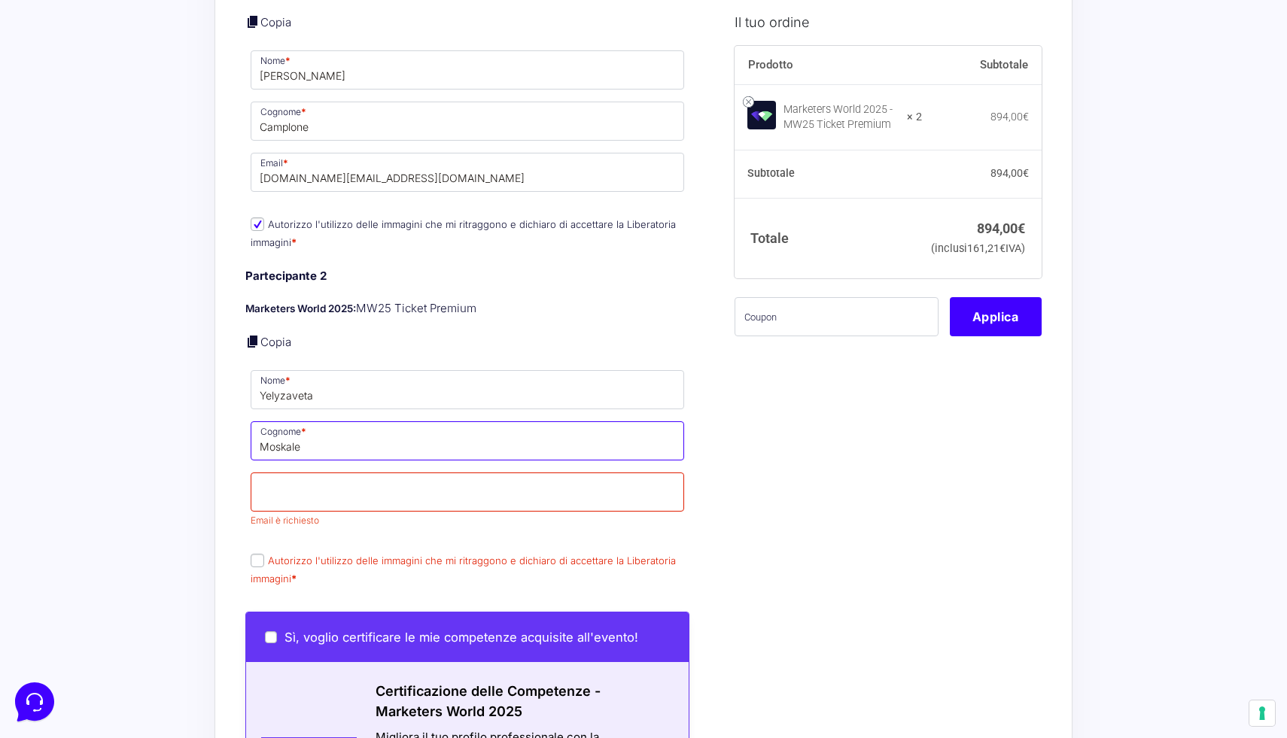
click at [312, 461] on input "Moskale" at bounding box center [467, 440] width 433 height 39
type input "Moskalenko"
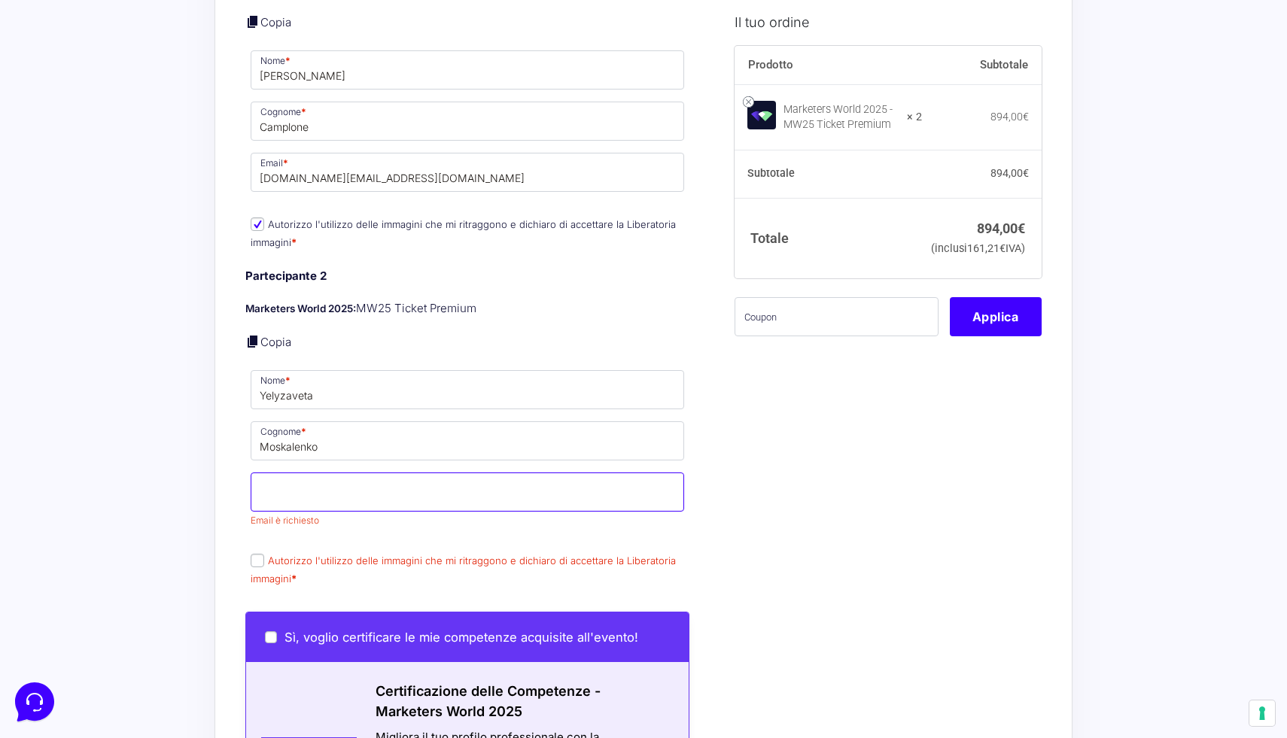
click at [347, 502] on input "Email *" at bounding box center [467, 492] width 433 height 39
type input "y"
type input "[EMAIL_ADDRESS][DOMAIN_NAME]"
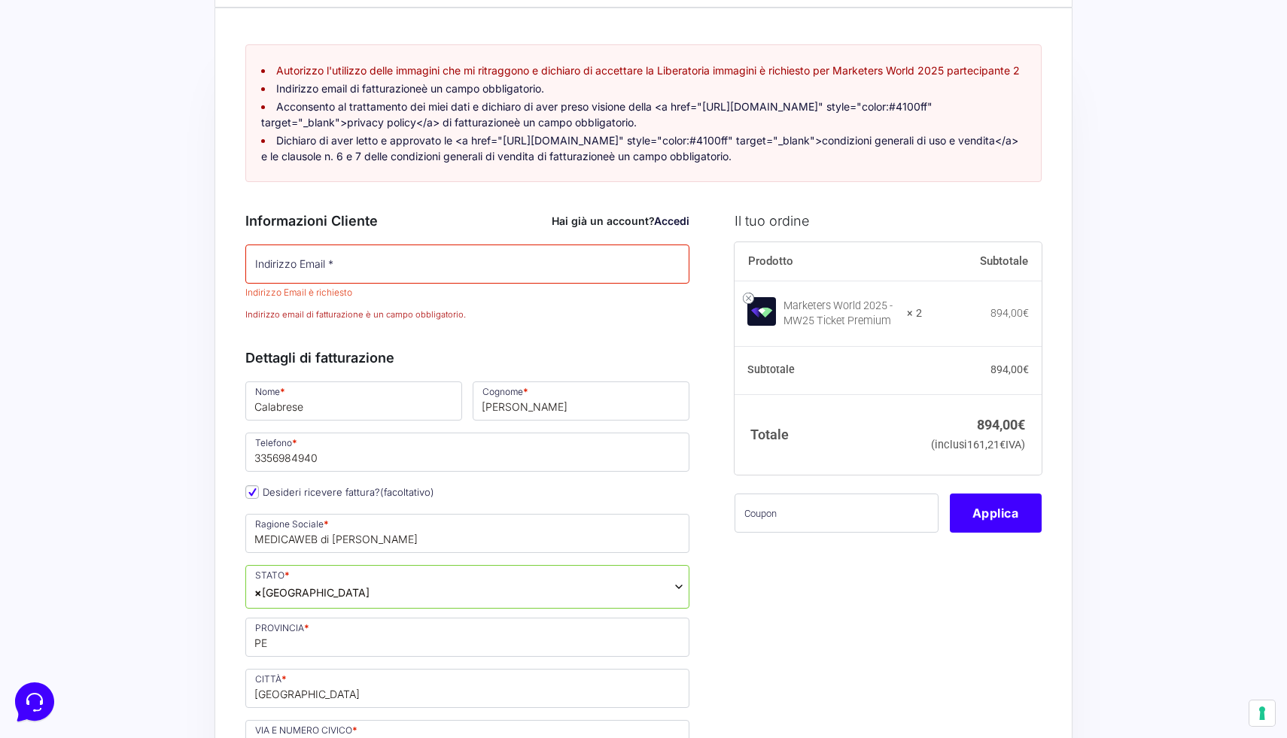
scroll to position [76, 0]
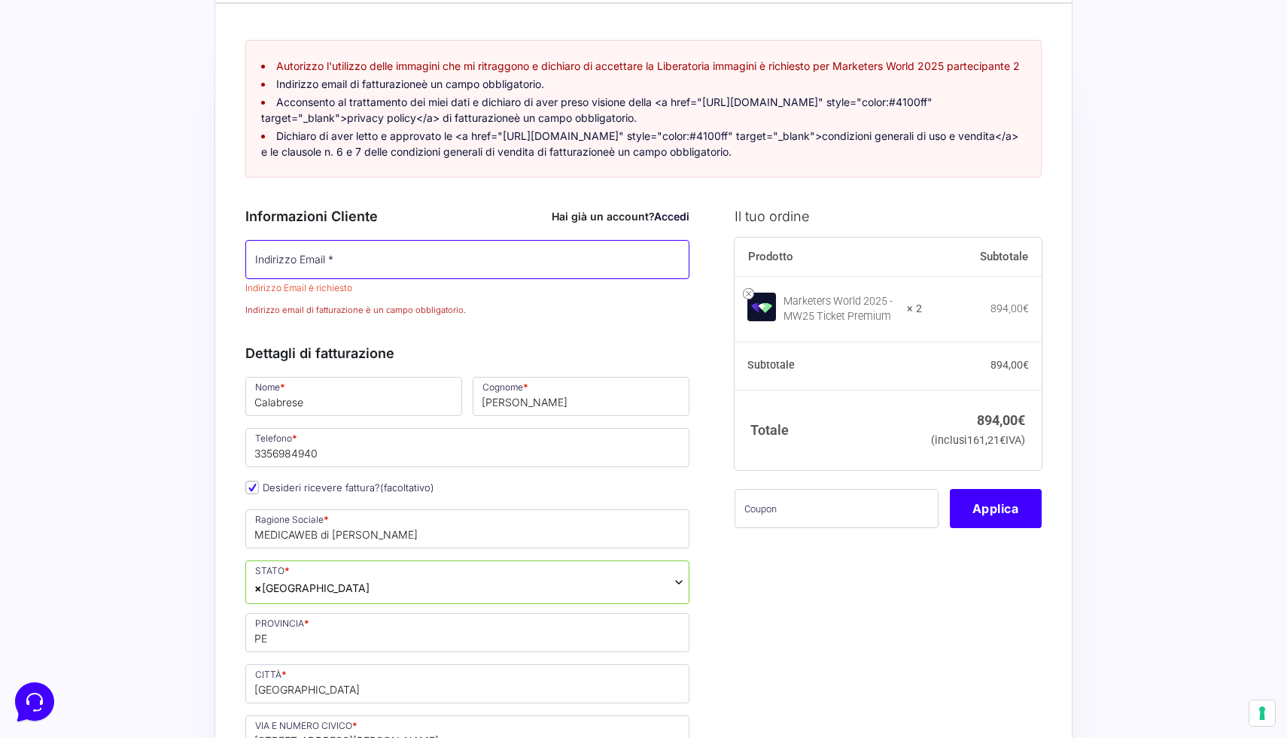
click at [330, 279] on input "Indirizzo Email *" at bounding box center [467, 259] width 444 height 39
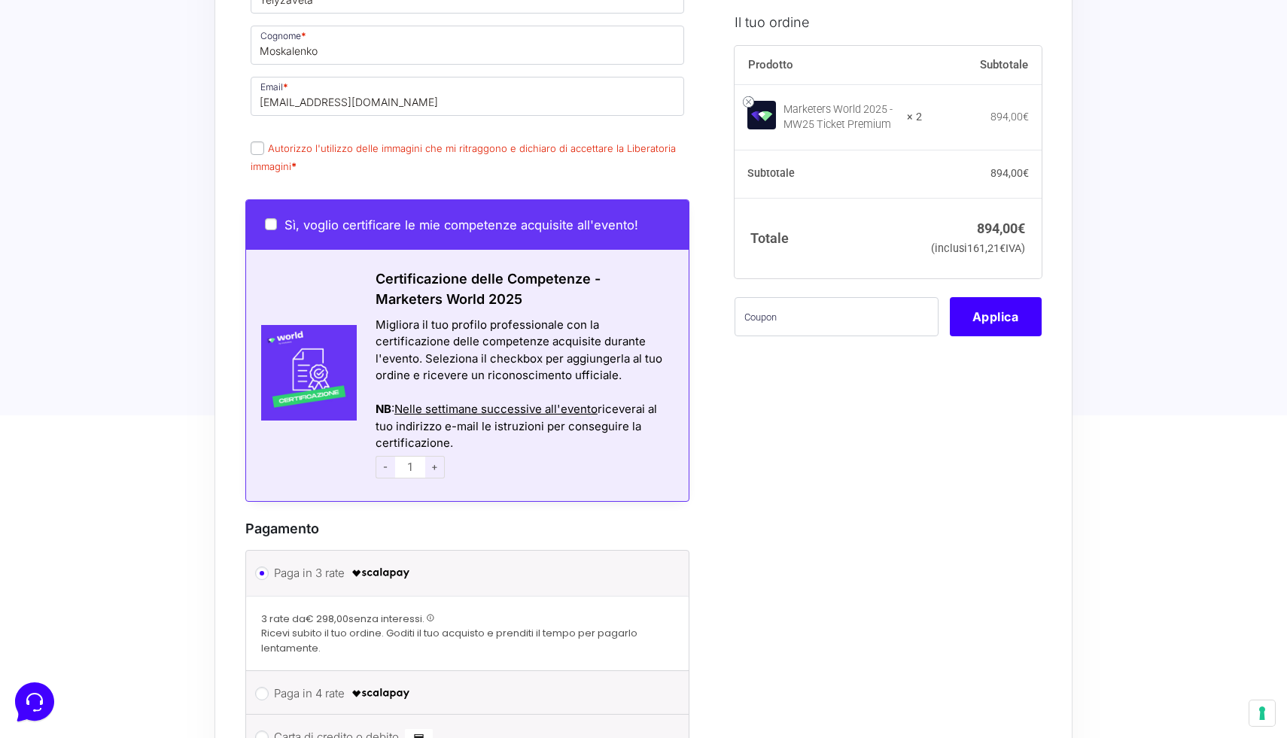
scroll to position [1802, 0]
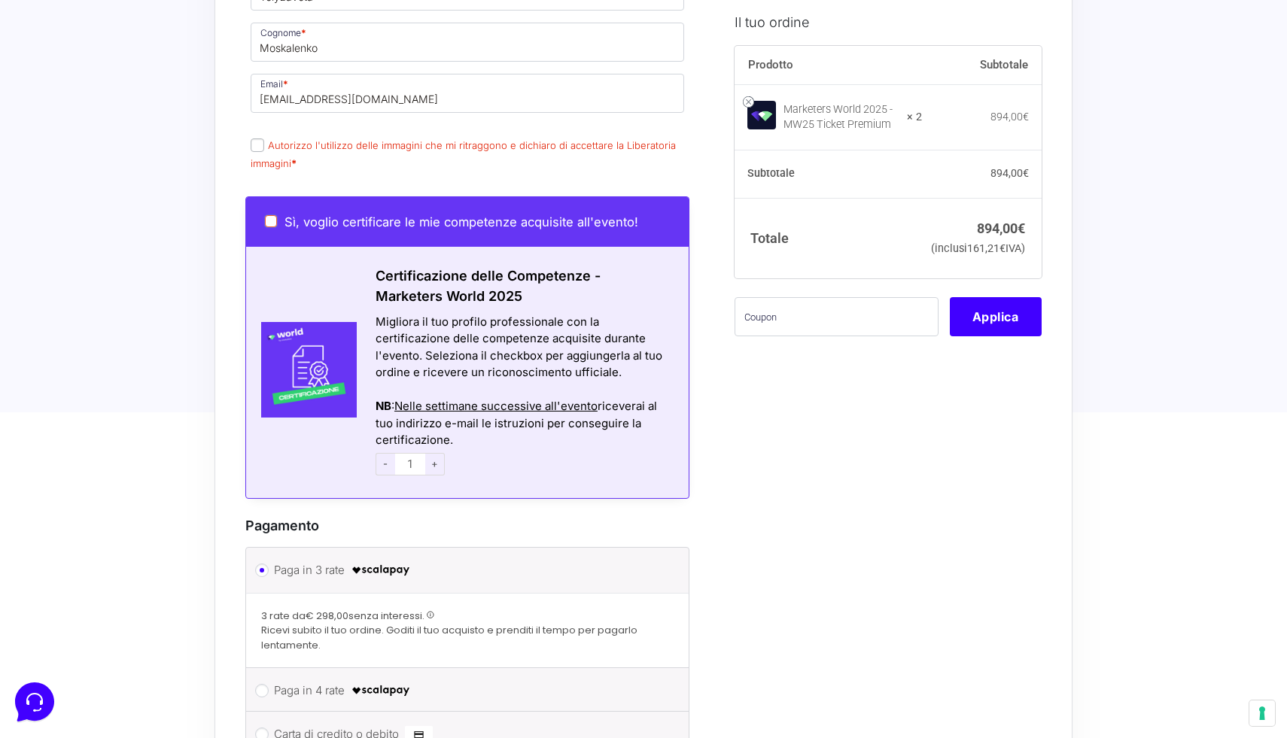
click at [269, 227] on input "Sì, voglio certificare le mie competenze acquisite all'evento!" at bounding box center [271, 221] width 12 height 12
checkbox input "true"
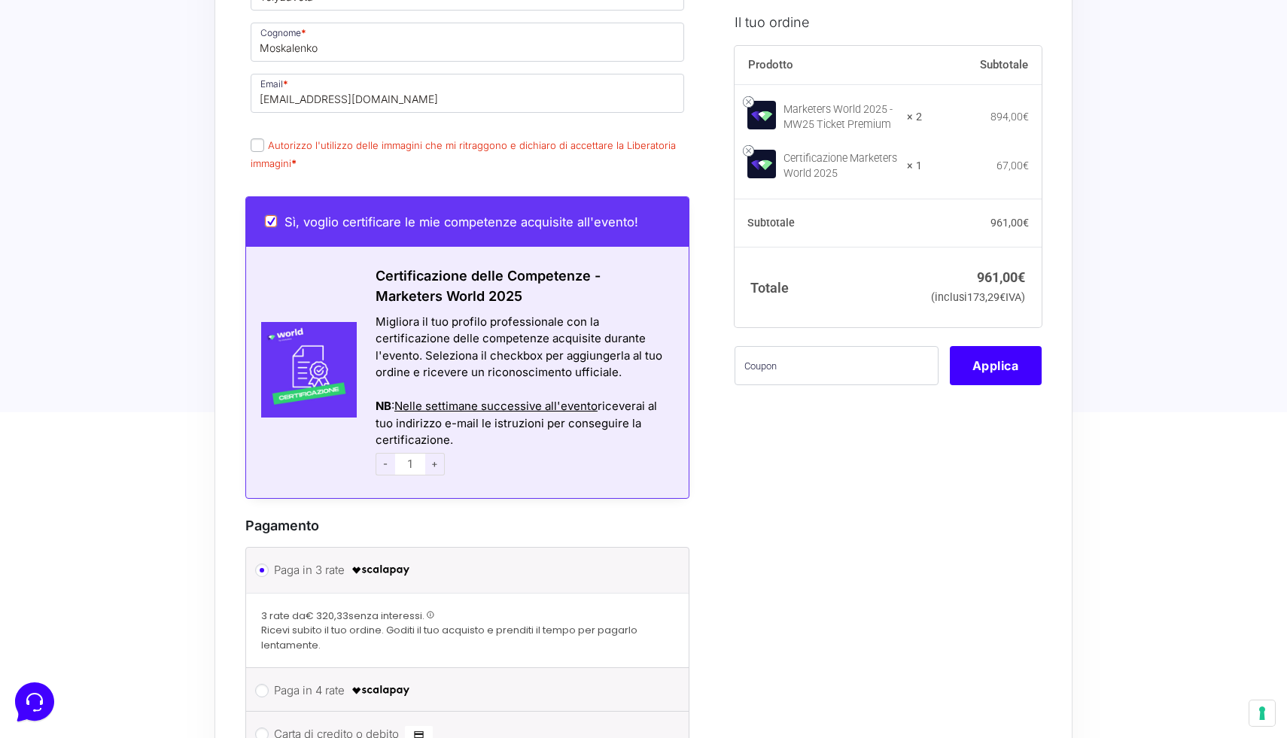
click at [269, 227] on input "Sì, voglio certificare le mie competenze acquisite all'evento!" at bounding box center [271, 221] width 12 height 12
checkbox input "false"
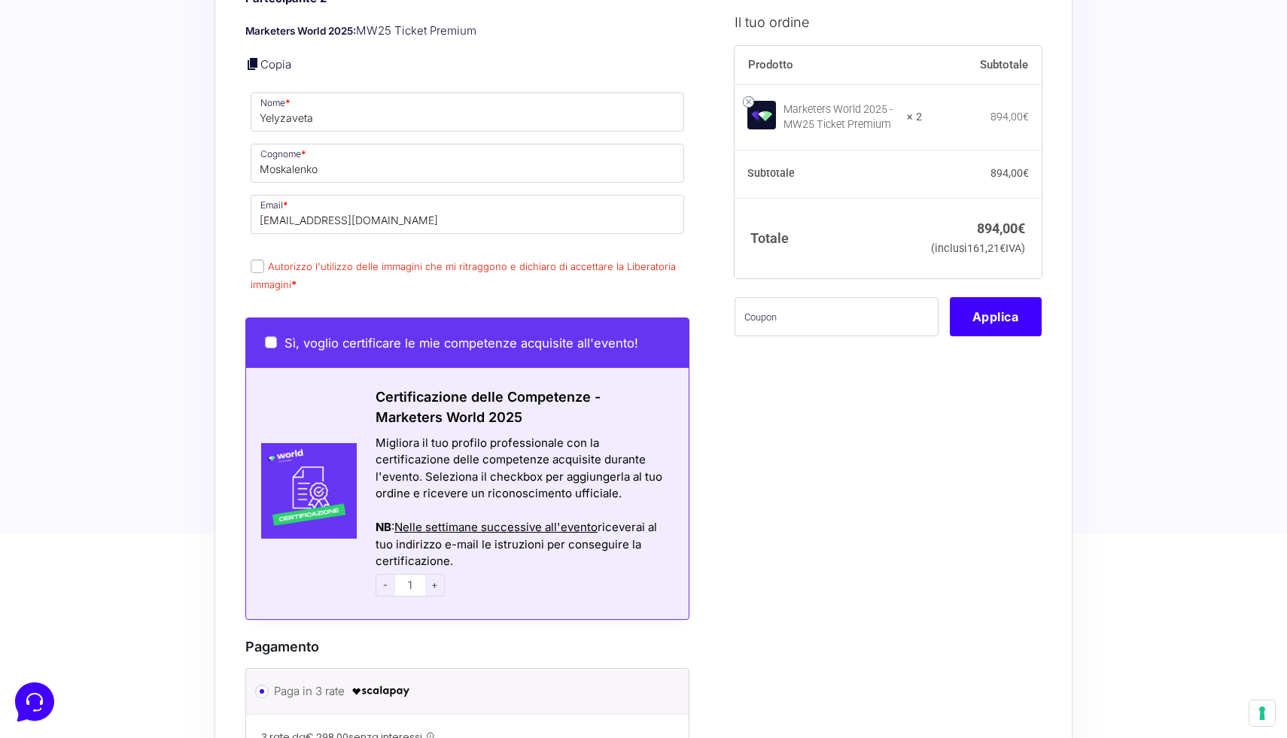
scroll to position [1653, 0]
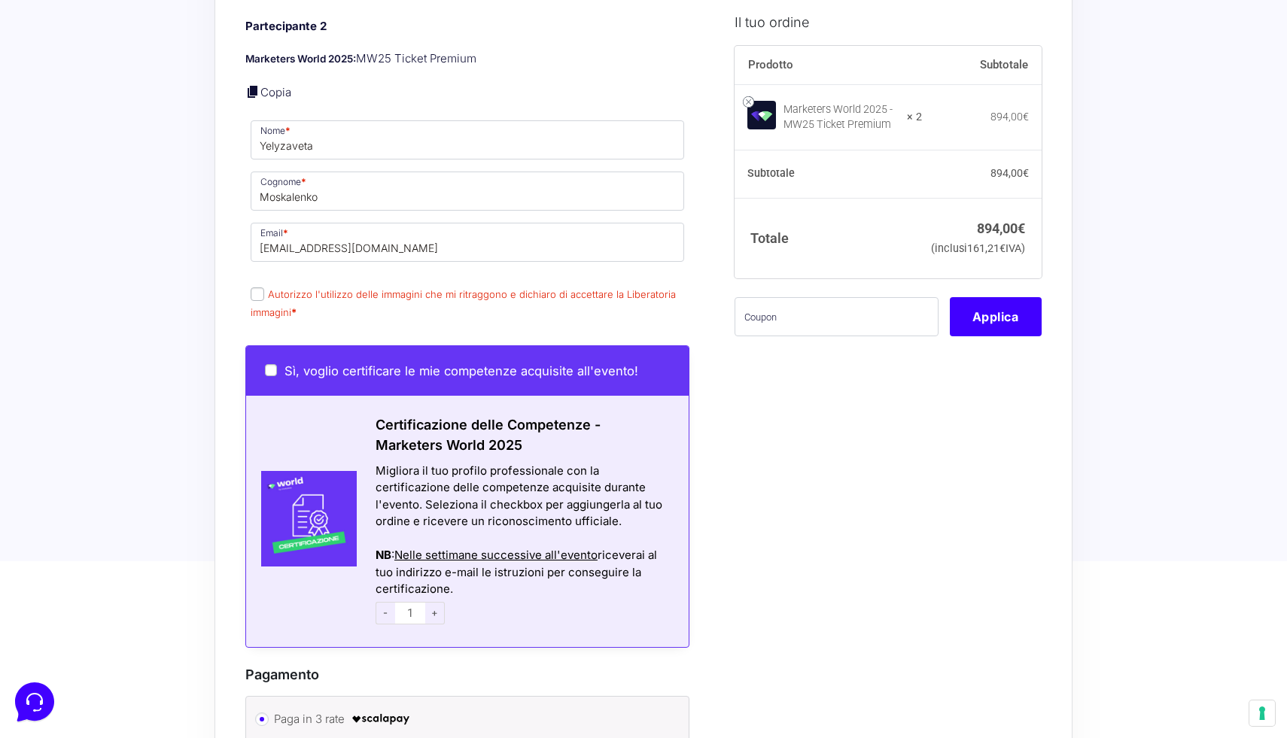
click at [258, 301] on input "Autorizzo l'utilizzo delle immagini che mi ritraggono e dichiaro di accettare l…" at bounding box center [258, 294] width 14 height 14
checkbox input "true"
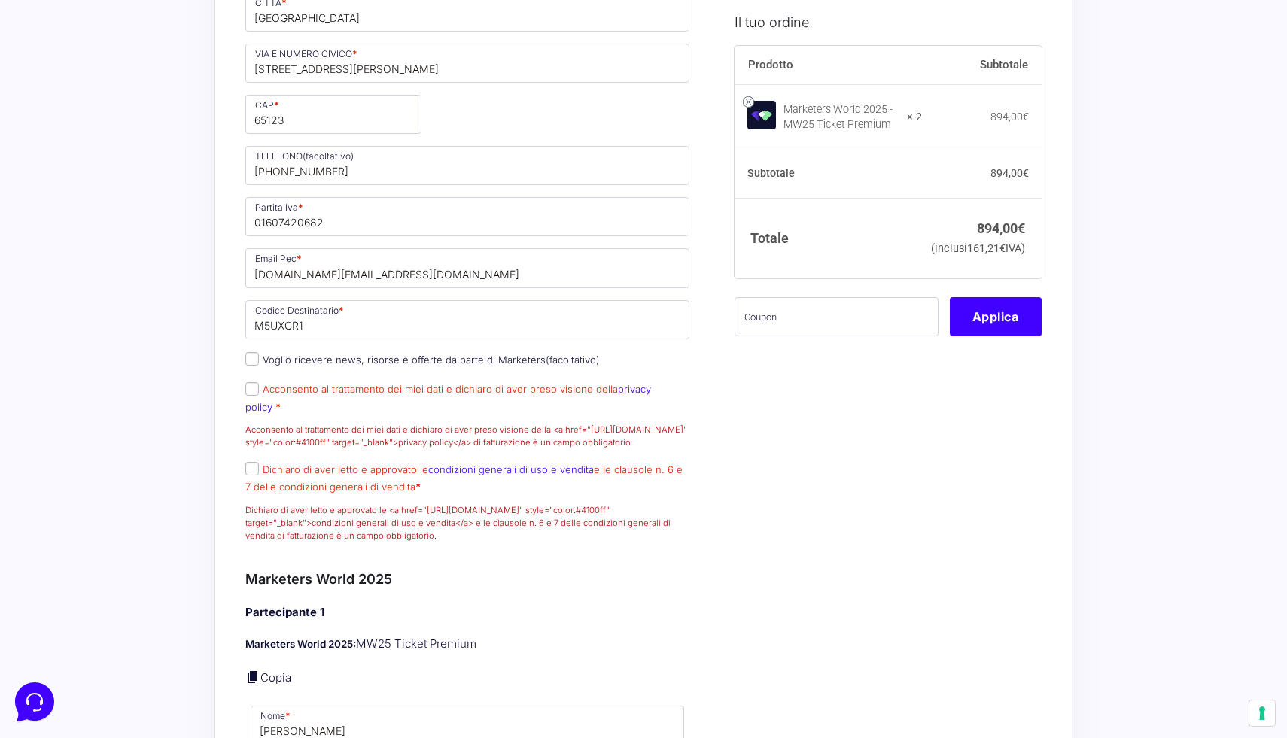
scroll to position [746, 0]
click at [252, 397] on input "Acconsento al trattamento dei miei dati e dichiaro di aver preso visione della …" at bounding box center [252, 391] width 14 height 14
checkbox input "true"
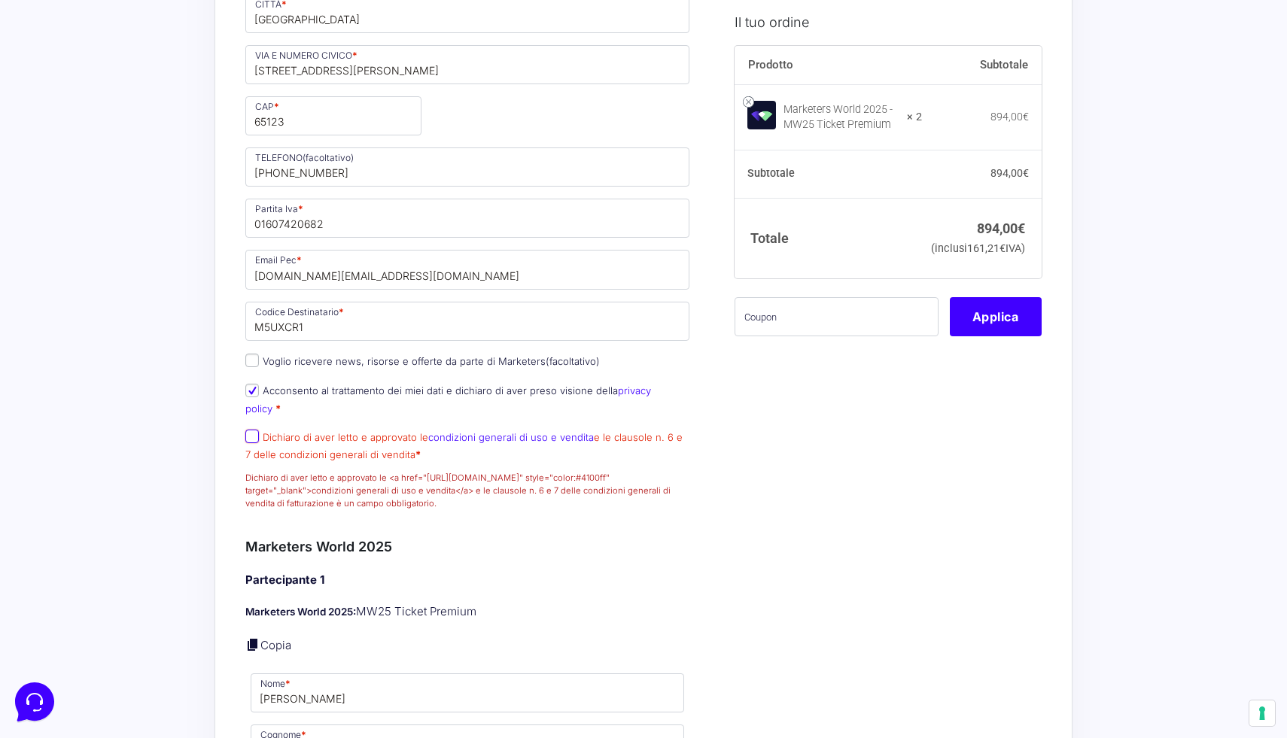
click at [252, 430] on input "Dichiaro di aver letto e approvato le condizioni generali di uso e vendita e le…" at bounding box center [252, 437] width 14 height 14
checkbox input "true"
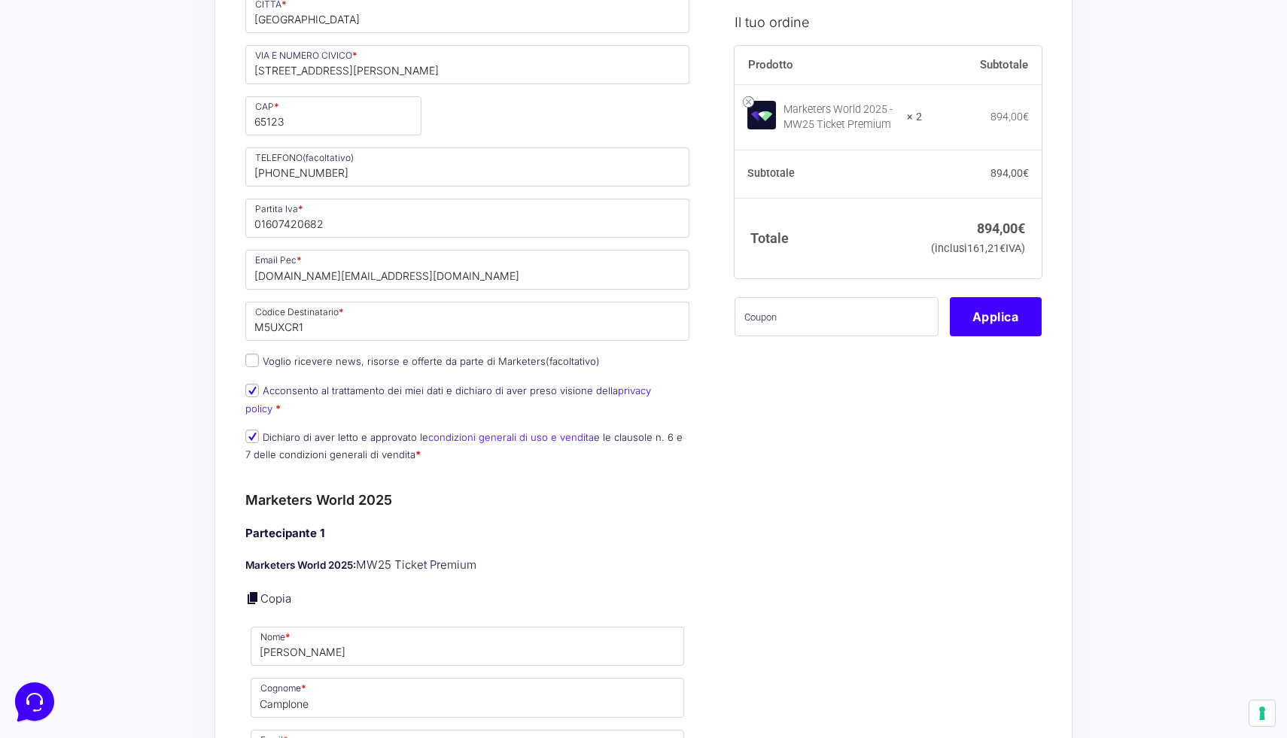
click at [233, 503] on div "Riepilogo Ordine 894,00 € Prodotto Subtotale Marketers World 2025 - MW25 Ticket…" at bounding box center [643, 598] width 858 height 2531
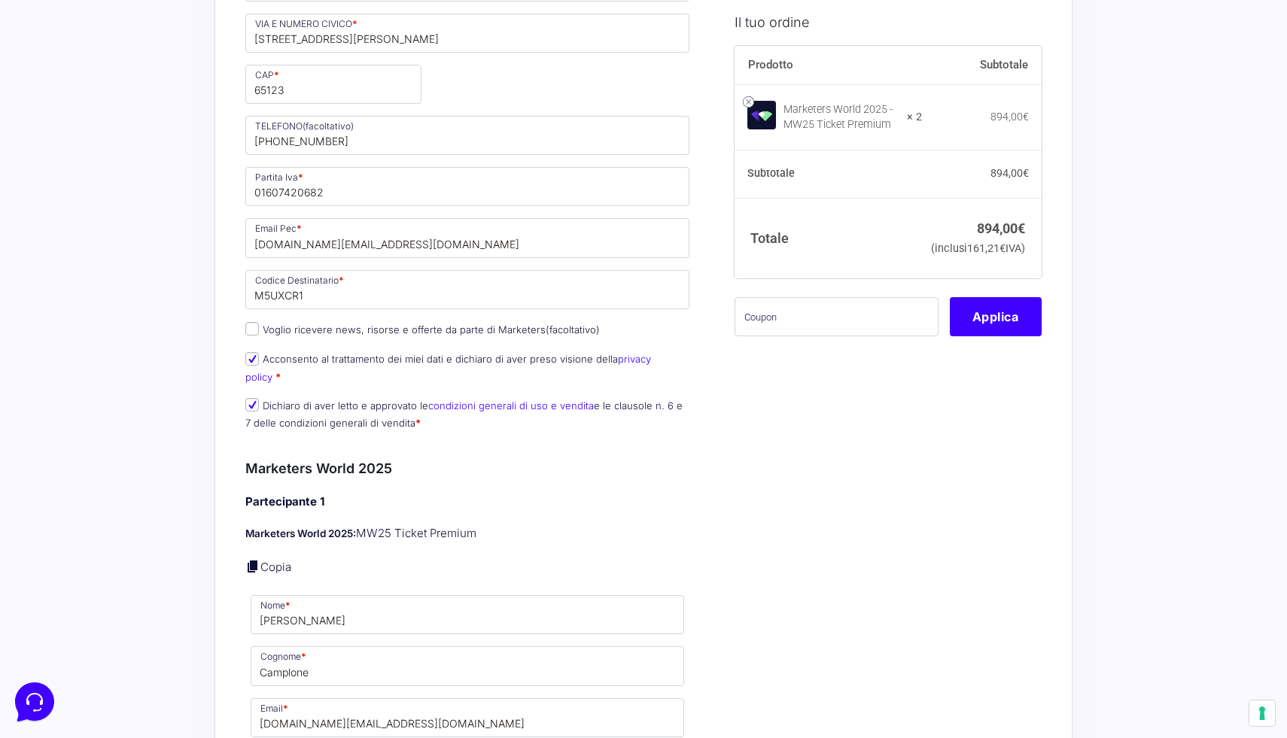
scroll to position [794, 0]
